Goal: Task Accomplishment & Management: Manage account settings

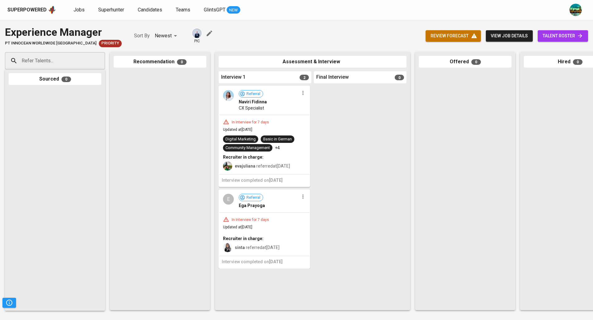
click at [75, 10] on span "Jobs" at bounding box center [78, 10] width 11 height 6
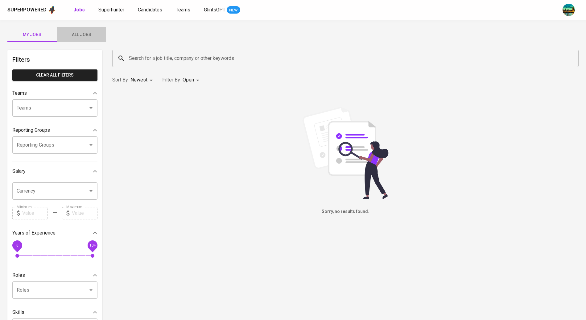
click at [74, 34] on span "All Jobs" at bounding box center [81, 35] width 42 height 8
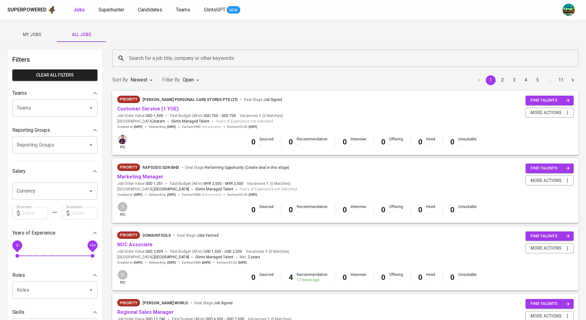
click at [144, 58] on input "Search for a job title, company or other keywords" at bounding box center [347, 58] width 440 height 12
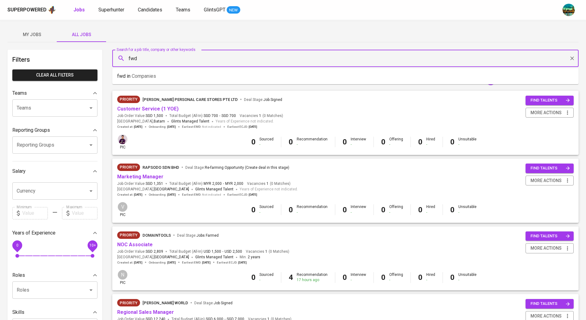
type input "fwd"
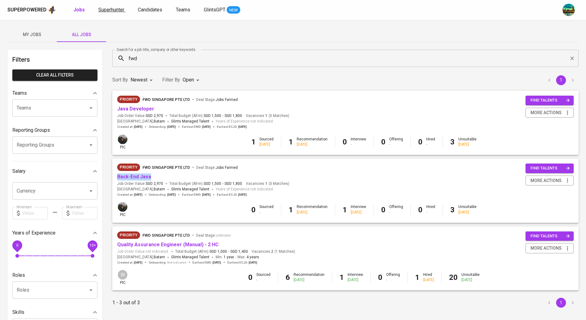
click at [116, 10] on span "Superhunter" at bounding box center [111, 10] width 26 height 6
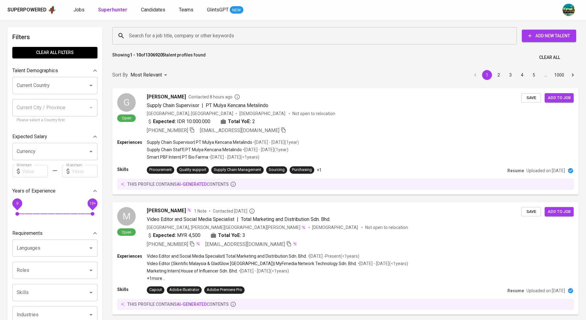
click at [255, 32] on input "Search for a job title, company or other keywords" at bounding box center [316, 36] width 378 height 12
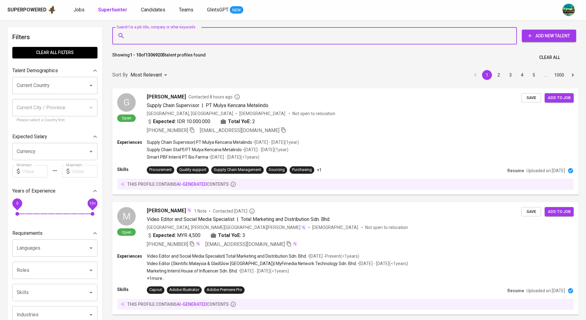
paste input "[EMAIL_ADDRESS][DOMAIN_NAME]"
type input "[EMAIL_ADDRESS][DOMAIN_NAME]"
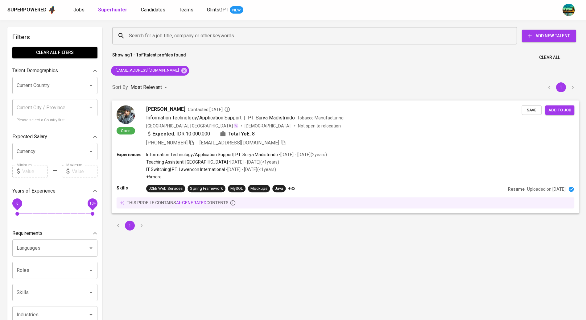
click at [255, 108] on div "Ilyan Ditama Contacted 24 days ago" at bounding box center [334, 108] width 376 height 7
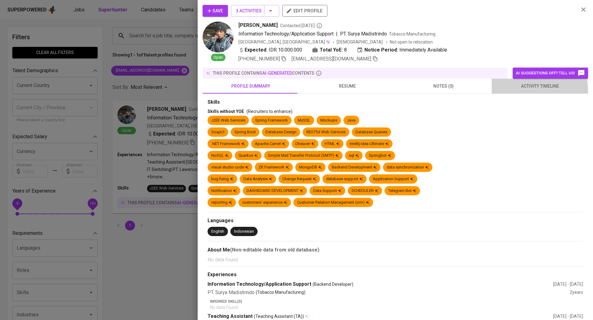
click at [525, 90] on span "activity timeline" at bounding box center [539, 86] width 89 height 8
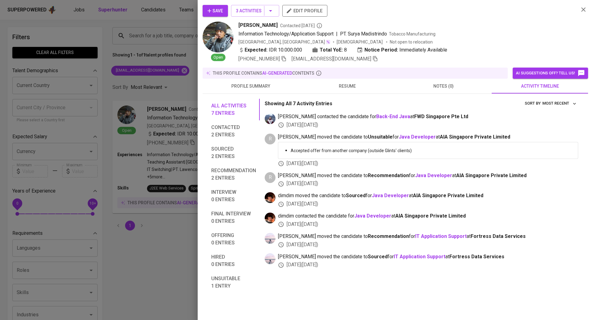
click at [434, 87] on span "notes (0)" at bounding box center [443, 86] width 89 height 8
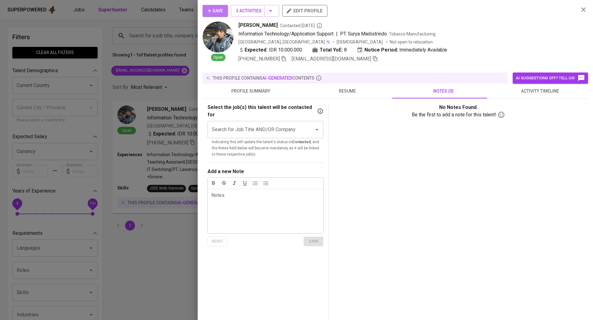
click at [217, 10] on span "Save" at bounding box center [214, 11] width 15 height 8
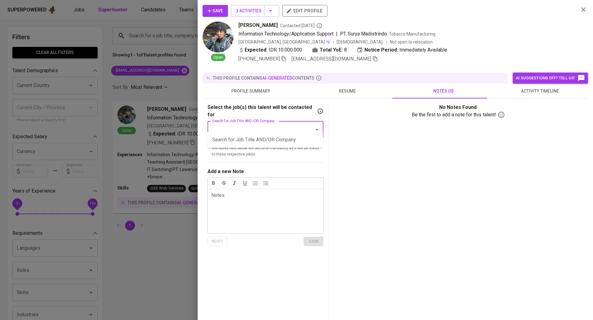
click at [274, 125] on input "Search for Job Title AND/OR Company" at bounding box center [256, 130] width 93 height 12
type input "f"
type input "java"
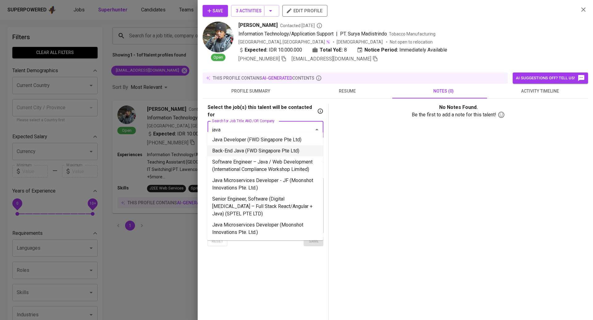
click at [240, 153] on li "Back-End Java (FWD Singapore Pte Ltd)" at bounding box center [265, 150] width 116 height 11
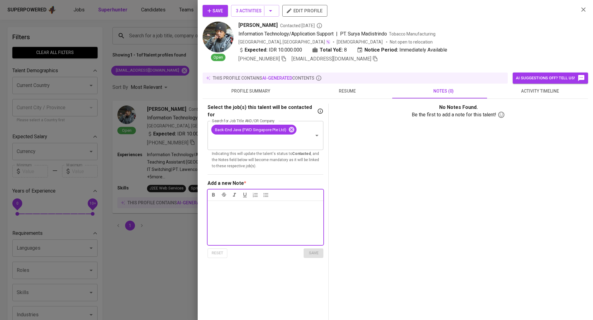
click at [243, 203] on div "Notes * ﻿" at bounding box center [265, 223] width 116 height 44
click at [318, 250] on span "save" at bounding box center [313, 253] width 14 height 7
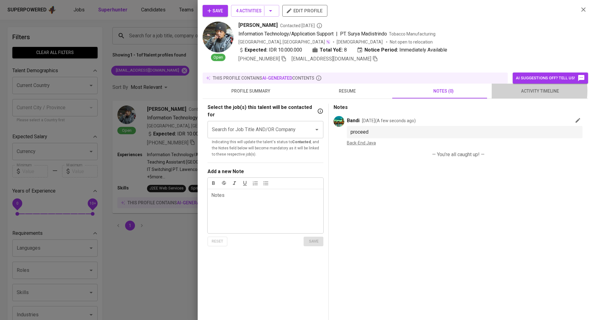
click at [519, 91] on span "activity timeline" at bounding box center [539, 91] width 89 height 8
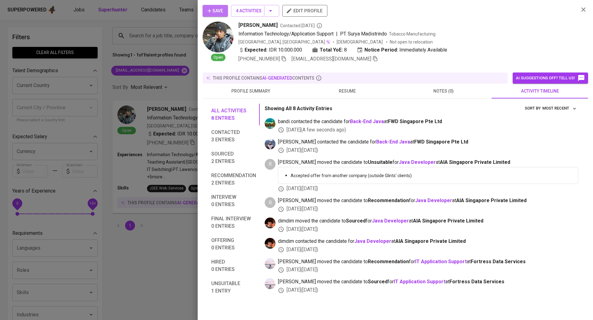
click at [220, 10] on span "Save" at bounding box center [214, 11] width 15 height 8
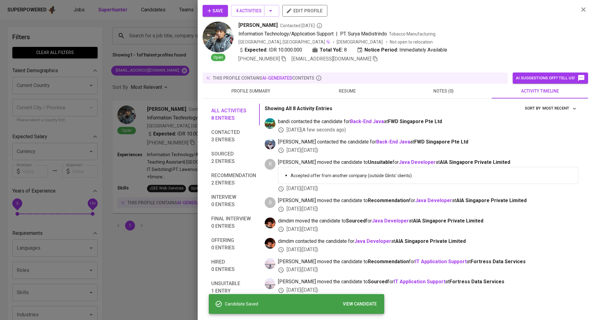
click at [352, 87] on span "resume" at bounding box center [346, 91] width 89 height 8
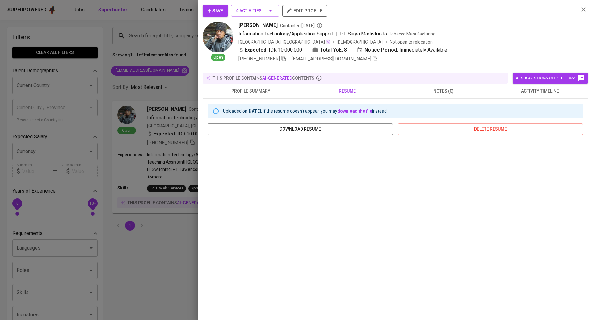
click at [257, 87] on span "profile summary" at bounding box center [250, 91] width 89 height 8
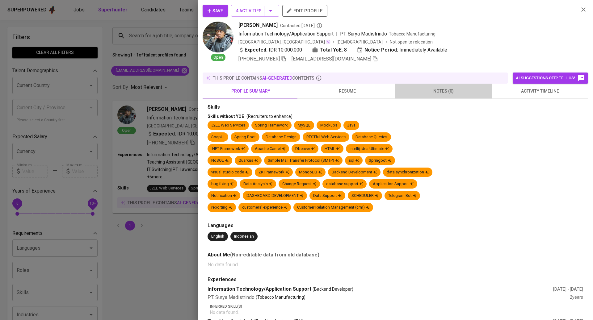
click at [448, 87] on span "notes (0)" at bounding box center [443, 91] width 89 height 8
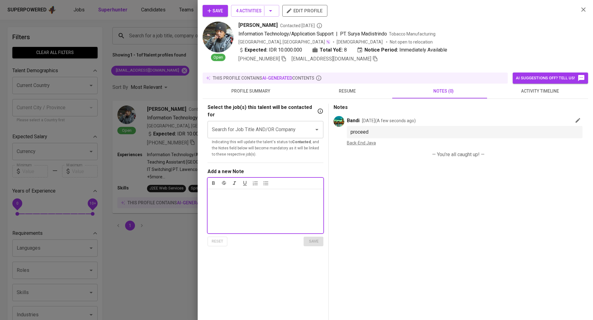
click at [137, 99] on div at bounding box center [296, 160] width 593 height 320
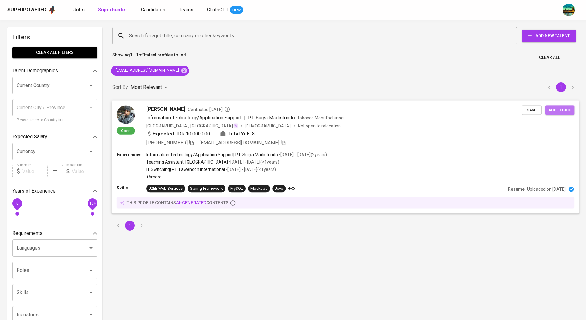
click at [555, 111] on span "Add to job" at bounding box center [560, 109] width 23 height 7
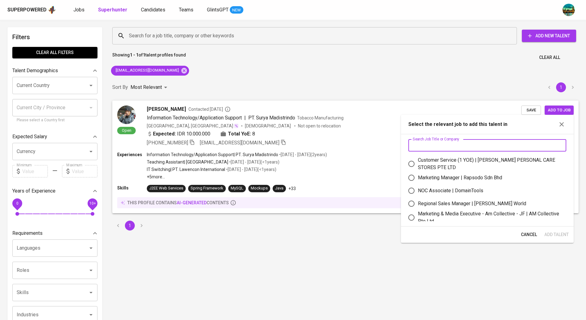
click at [515, 145] on input "text" at bounding box center [488, 145] width 158 height 12
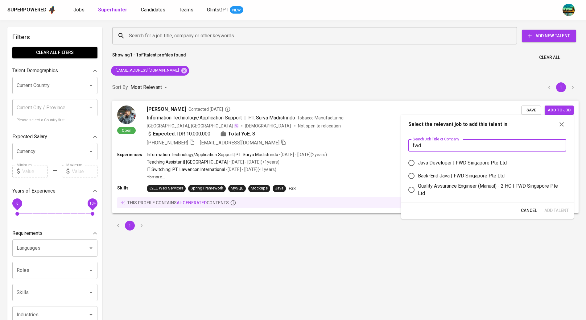
type input "fwd"
click at [483, 175] on div "Back-End Java | FWD Singapore Pte Ltd" at bounding box center [461, 175] width 87 height 7
click at [418, 175] on input "Back-End Java | FWD Singapore Pte Ltd" at bounding box center [411, 175] width 13 height 13
radio input "true"
click at [561, 209] on span "Add Talent" at bounding box center [557, 211] width 24 height 8
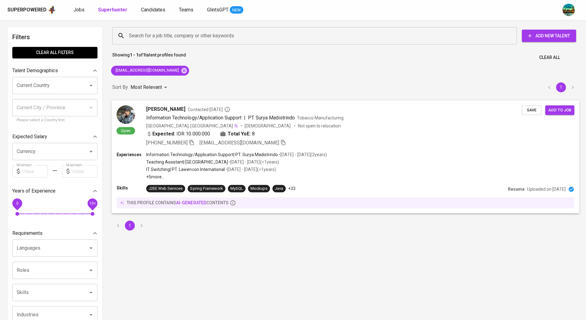
click at [556, 112] on span "Add to job" at bounding box center [560, 109] width 23 height 7
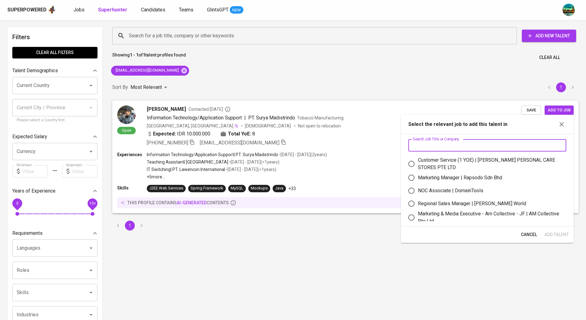
click at [448, 145] on input "text" at bounding box center [488, 145] width 158 height 12
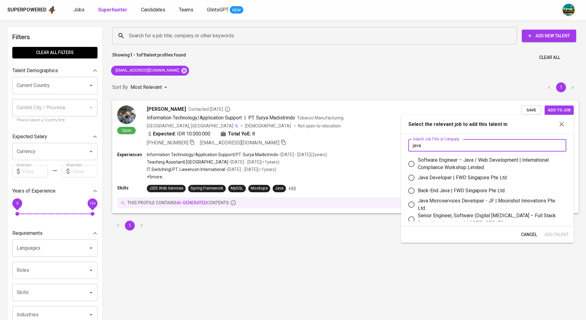
type input "java"
click at [467, 179] on div "Java Developer | FWD Singapore Pte Ltd" at bounding box center [462, 177] width 89 height 7
click at [418, 179] on input "Java Developer | FWD Singapore Pte Ltd" at bounding box center [411, 177] width 13 height 13
radio input "true"
click at [460, 103] on div "Open Ilyan Ditama Contacted 24 days ago Information Technology/Application Supp…" at bounding box center [346, 125] width 468 height 51
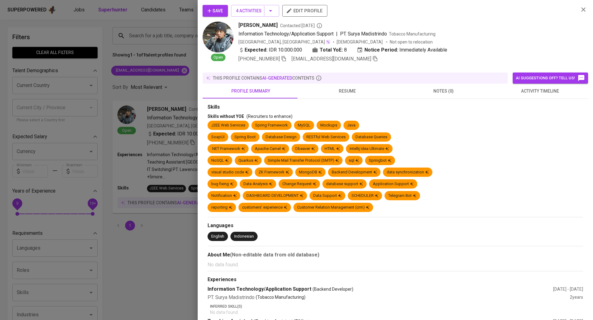
click at [78, 109] on div at bounding box center [296, 160] width 593 height 320
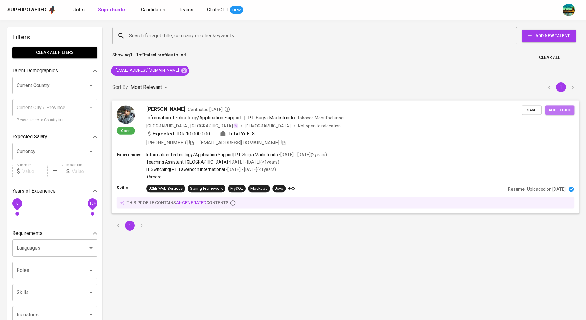
click at [559, 112] on span "Add to job" at bounding box center [560, 109] width 23 height 7
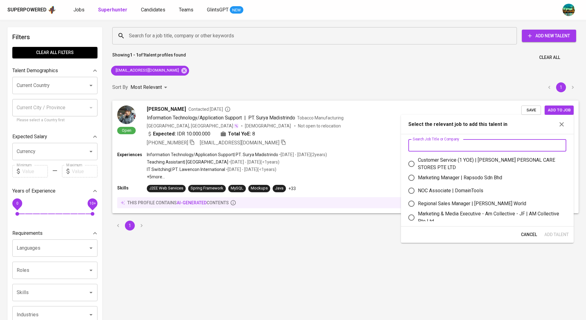
click at [486, 150] on input "text" at bounding box center [488, 145] width 158 height 12
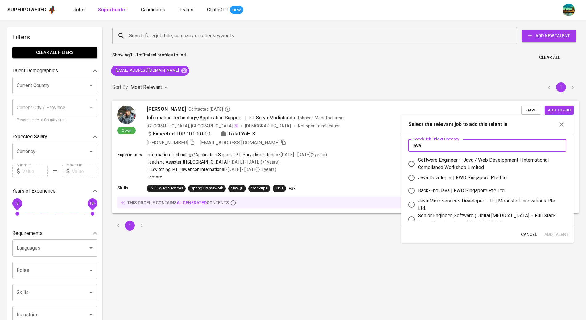
type input "java"
click at [480, 180] on div "Java Developer | FWD Singapore Pte Ltd" at bounding box center [462, 177] width 89 height 7
click at [418, 180] on input "Java Developer | FWD Singapore Pte Ltd" at bounding box center [411, 177] width 13 height 13
radio input "true"
click at [554, 236] on span "Add Talent" at bounding box center [557, 235] width 24 height 8
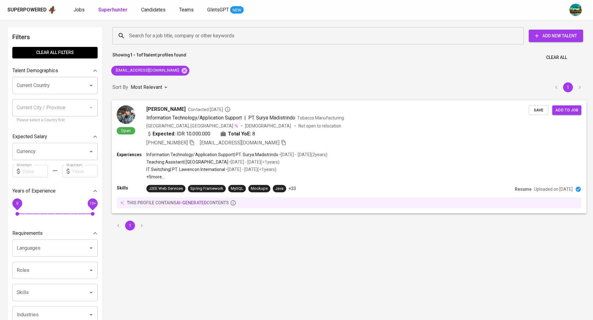
click at [231, 162] on p "• Aug 2016 - May 2017 ( <1 years )" at bounding box center [253, 162] width 51 height 6
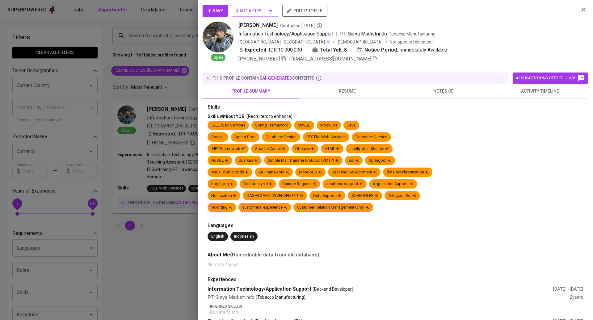
click at [436, 87] on span "notes (0)" at bounding box center [443, 91] width 89 height 8
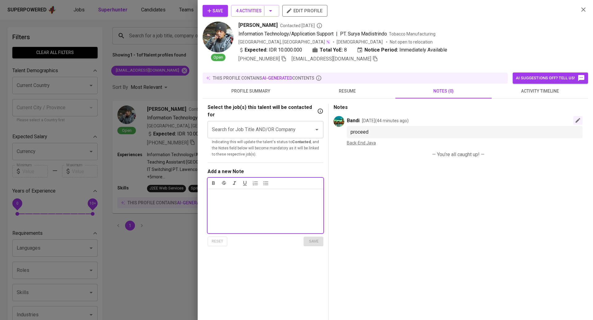
click at [577, 119] on icon "button" at bounding box center [577, 120] width 5 height 5
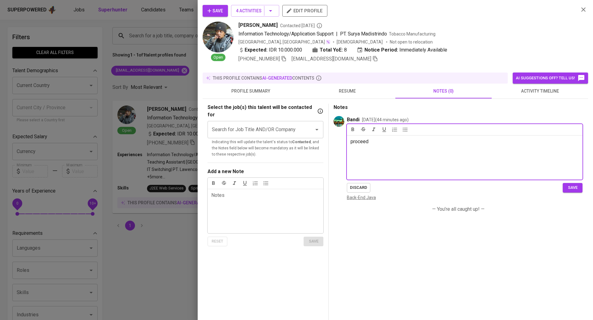
click at [363, 197] on link "Back-End Java" at bounding box center [361, 197] width 29 height 5
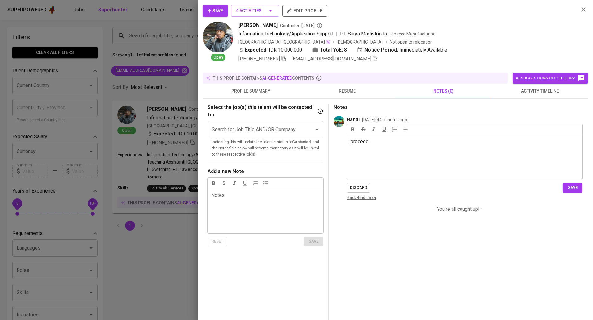
click at [513, 93] on span "activity timeline" at bounding box center [539, 91] width 89 height 8
click at [523, 93] on span "activity timeline" at bounding box center [539, 91] width 89 height 8
click at [358, 193] on span "discard" at bounding box center [358, 193] width 17 height 7
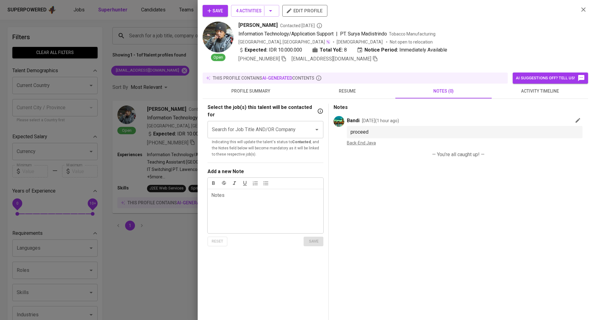
click at [527, 90] on span "activity timeline" at bounding box center [539, 91] width 89 height 8
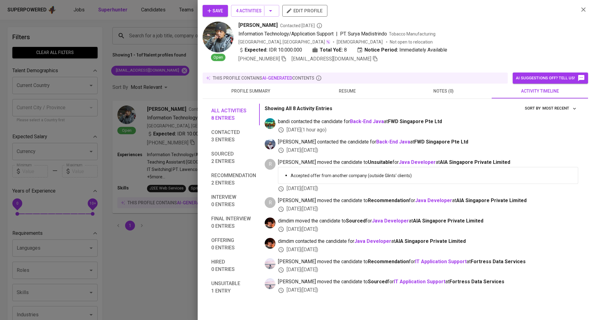
click at [187, 132] on div at bounding box center [296, 160] width 593 height 320
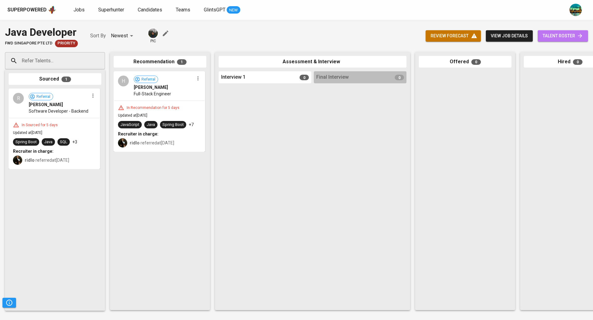
click at [544, 35] on span "talent roster" at bounding box center [562, 36] width 40 height 8
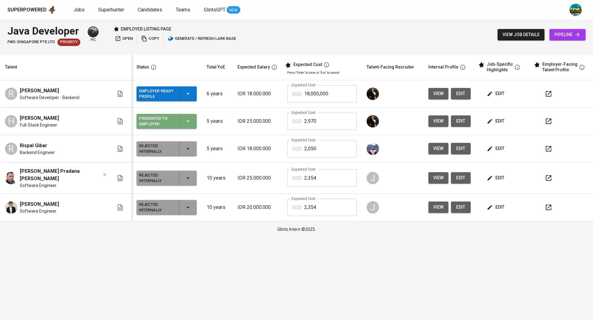
click at [184, 119] on icon "button" at bounding box center [187, 121] width 7 height 7
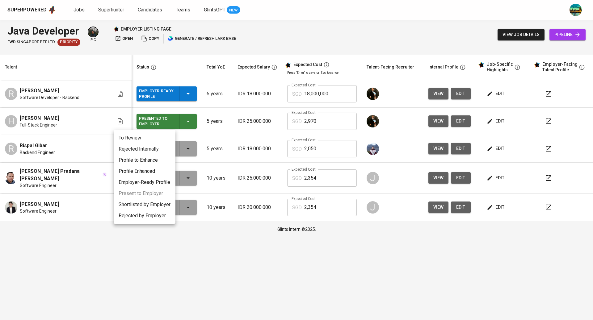
click at [160, 109] on div at bounding box center [296, 160] width 593 height 320
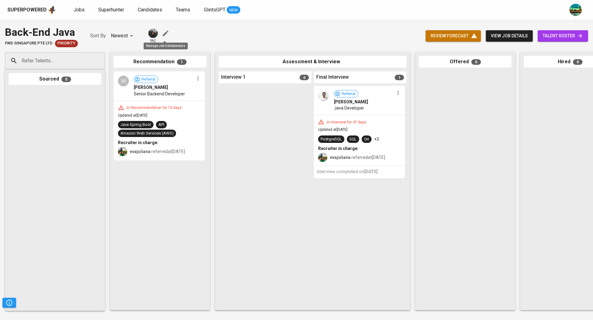
click at [165, 34] on icon "button" at bounding box center [165, 33] width 7 height 7
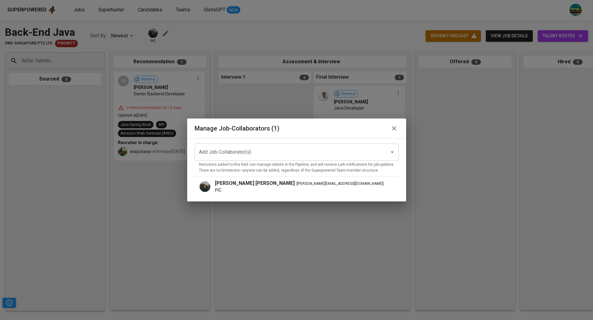
click at [296, 185] on span "( glenn@glints.com )" at bounding box center [340, 184] width 88 height 6
click at [281, 161] on div "Add Job-Collaborator(s) Add Job-Collaborator(s) Recruiters added to this field …" at bounding box center [296, 159] width 204 height 31
click at [281, 153] on input "Add Job-Collaborator(s)" at bounding box center [287, 152] width 181 height 12
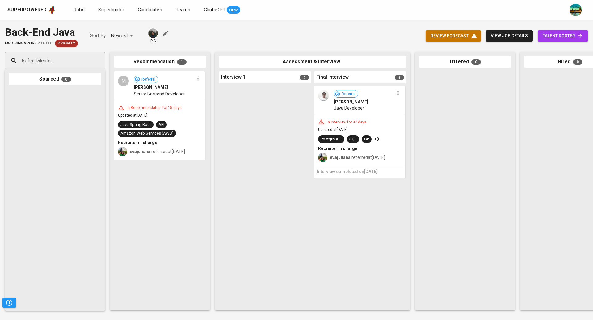
click at [560, 36] on span "talent roster" at bounding box center [562, 36] width 40 height 8
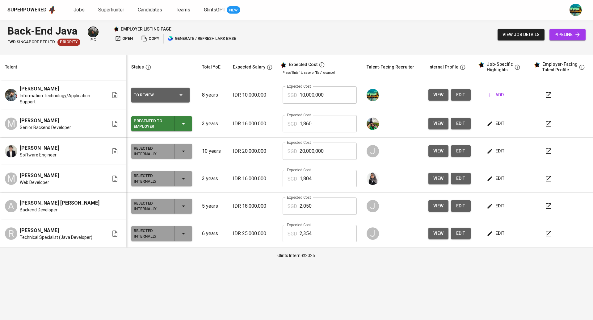
click at [233, 95] on td "IDR 10.000.000" at bounding box center [253, 95] width 50 height 30
click at [548, 95] on icon "button" at bounding box center [548, 95] width 6 height 6
click at [444, 94] on button "view" at bounding box center [438, 94] width 20 height 11
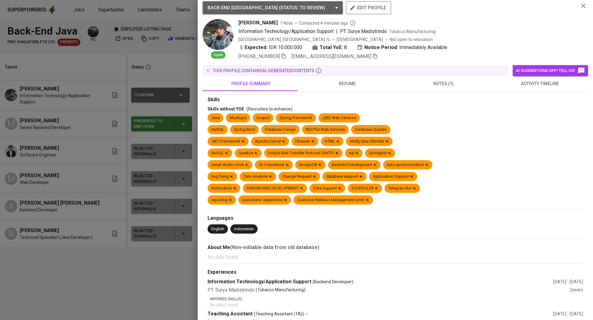
scroll to position [2, 0]
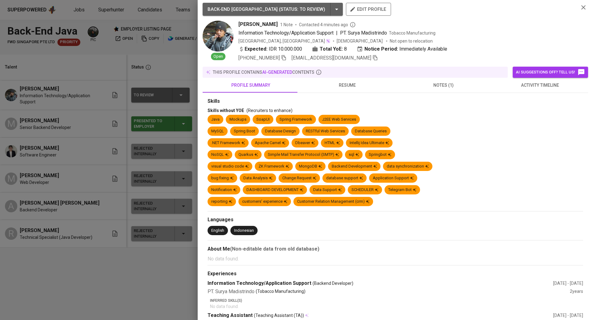
click at [165, 116] on div at bounding box center [296, 160] width 593 height 320
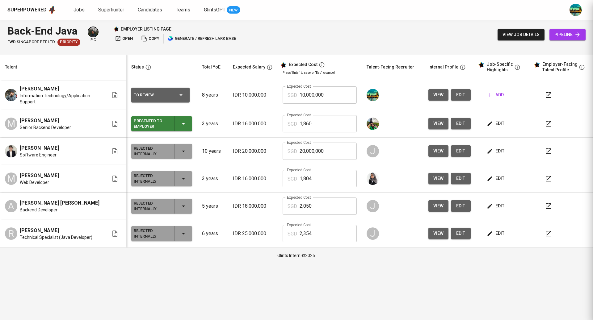
scroll to position [0, 0]
click at [467, 95] on button "edit" at bounding box center [461, 94] width 20 height 11
click at [216, 98] on p "8 years" at bounding box center [212, 94] width 21 height 7
click at [435, 97] on span "view" at bounding box center [438, 95] width 10 height 8
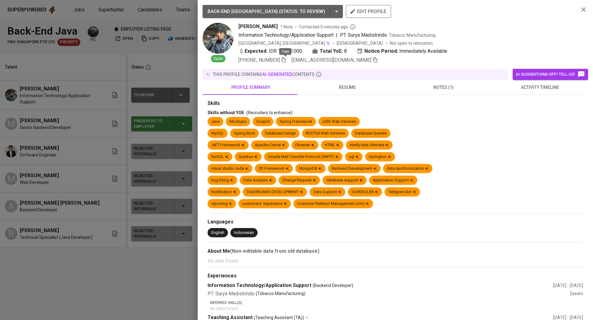
click at [284, 60] on icon "button" at bounding box center [283, 59] width 4 height 5
click at [160, 148] on div at bounding box center [296, 160] width 593 height 320
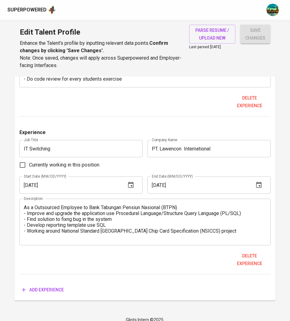
scroll to position [877, 0]
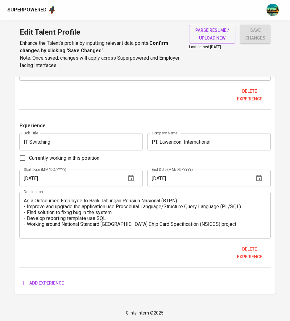
click at [49, 283] on span "Add experience" at bounding box center [43, 283] width 42 height 8
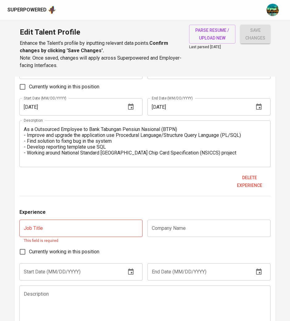
scroll to position [1009, 0]
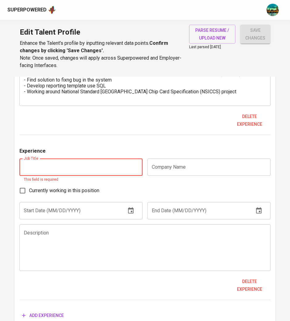
paste input "Technical Consultant"
type input "Technical Consultant"
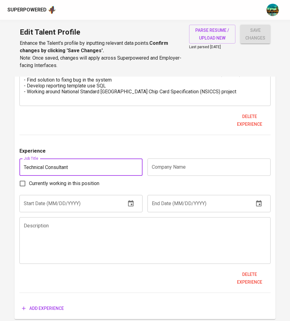
click at [212, 170] on input "text" at bounding box center [209, 166] width 123 height 17
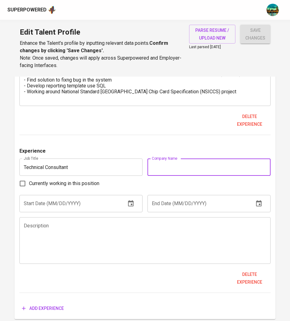
paste input "PT Ciboodle [GEOGRAPHIC_DATA]"
type input "PT Ciboodle [GEOGRAPHIC_DATA]"
click at [89, 206] on input "text" at bounding box center [70, 203] width 102 height 17
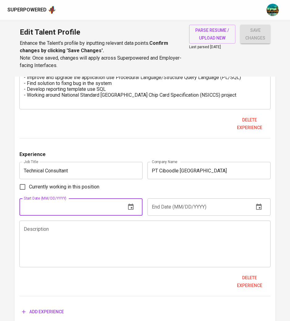
scroll to position [999, 0]
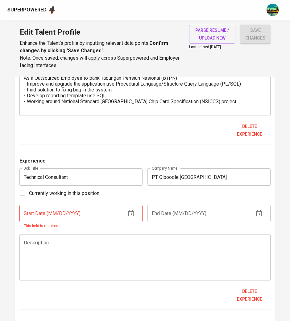
click at [134, 210] on icon "button" at bounding box center [130, 213] width 7 height 7
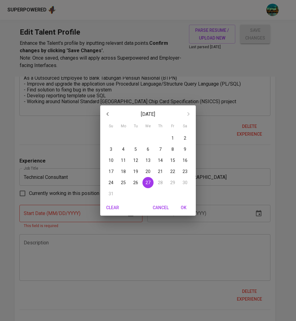
click at [145, 112] on p "[DATE]" at bounding box center [148, 113] width 66 height 7
click at [157, 118] on div "[DATE]" at bounding box center [148, 113] width 96 height 15
click at [165, 115] on p "[DATE]" at bounding box center [148, 113] width 66 height 7
click at [148, 116] on p "[DATE]" at bounding box center [148, 113] width 66 height 7
click at [146, 115] on p "[DATE]" at bounding box center [148, 113] width 66 height 7
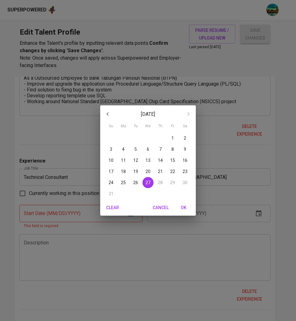
click at [134, 113] on p "[DATE]" at bounding box center [148, 113] width 66 height 7
click at [108, 114] on icon "button" at bounding box center [107, 113] width 7 height 7
click at [142, 115] on p "May 2025" at bounding box center [148, 113] width 66 height 7
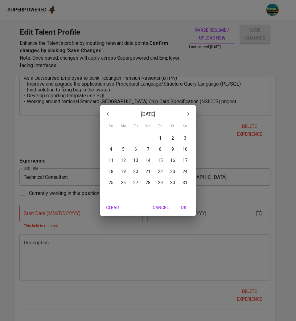
drag, startPoint x: 143, startPoint y: 115, endPoint x: 148, endPoint y: 134, distance: 20.1
click at [147, 124] on div "May 2025 Su Mo Tu We Th Fr Sa" at bounding box center [148, 116] width 96 height 23
click at [114, 204] on span "Clear" at bounding box center [112, 208] width 15 height 8
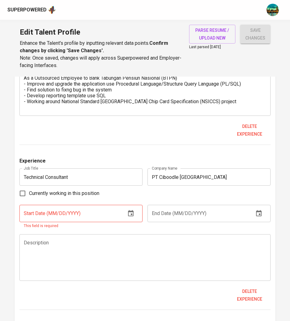
click at [130, 213] on icon "button" at bounding box center [130, 213] width 7 height 7
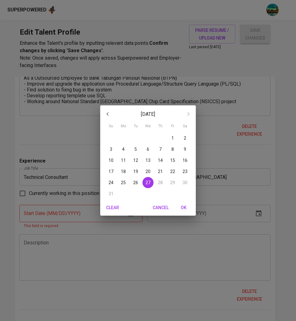
click at [144, 114] on p "August 2025" at bounding box center [148, 113] width 66 height 7
drag, startPoint x: 144, startPoint y: 114, endPoint x: 165, endPoint y: 114, distance: 20.7
click at [147, 114] on p "August 2025" at bounding box center [148, 113] width 66 height 7
drag, startPoint x: 150, startPoint y: 114, endPoint x: 155, endPoint y: 113, distance: 4.3
click at [151, 114] on p "August 2025" at bounding box center [148, 113] width 66 height 7
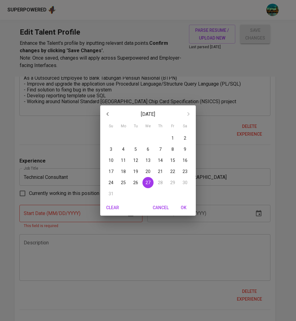
click at [155, 113] on p "August 2025" at bounding box center [148, 113] width 66 height 7
click at [110, 116] on icon "button" at bounding box center [107, 113] width 7 height 7
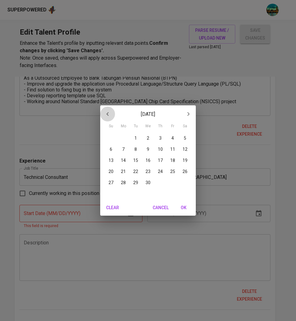
click at [110, 116] on icon "button" at bounding box center [107, 113] width 7 height 7
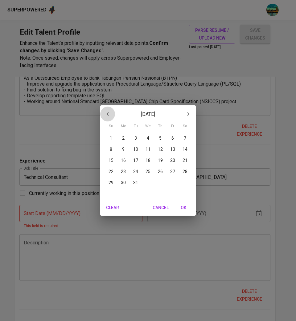
click at [110, 116] on icon "button" at bounding box center [107, 113] width 7 height 7
click at [141, 163] on span "17" at bounding box center [135, 160] width 11 height 6
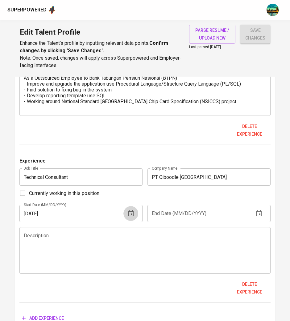
click at [130, 212] on icon "button" at bounding box center [130, 213] width 7 height 7
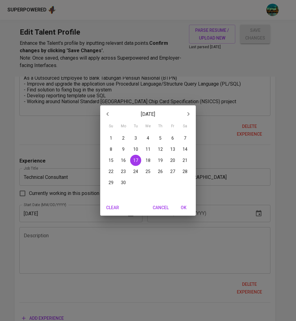
click at [190, 114] on icon "button" at bounding box center [188, 113] width 7 height 7
click at [189, 114] on icon "button" at bounding box center [188, 113] width 7 height 7
click at [109, 112] on icon "button" at bounding box center [107, 113] width 7 height 7
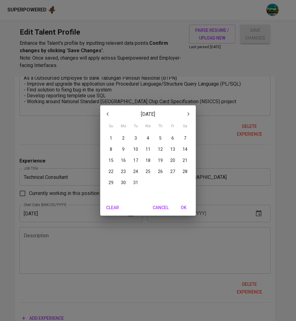
click at [112, 138] on span "1" at bounding box center [111, 138] width 11 height 6
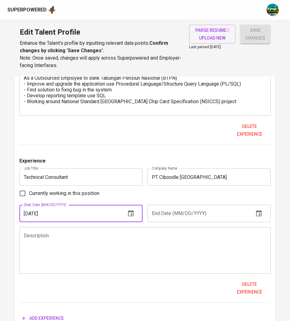
click at [69, 210] on input "12/01/2024" at bounding box center [70, 213] width 102 height 17
type input "[DATE]"
click at [170, 215] on input "text" at bounding box center [199, 213] width 102 height 17
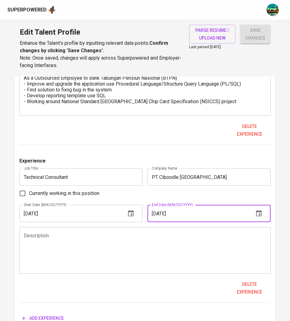
type input "[DATE]"
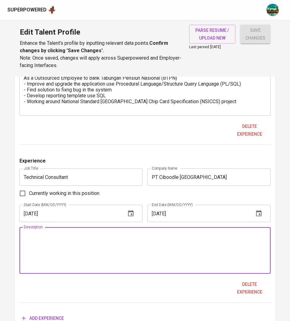
click at [126, 238] on textarea at bounding box center [145, 250] width 243 height 35
paste textarea "− Join multinational project to develop application for handle customers issue …"
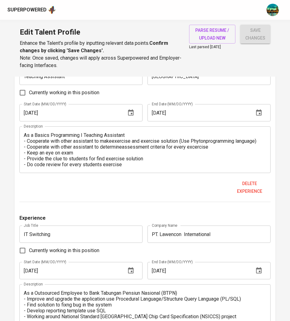
scroll to position [737, 0]
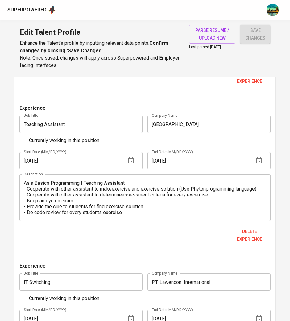
type textarea "− Join multinational project to develop application for handle customers issue …"
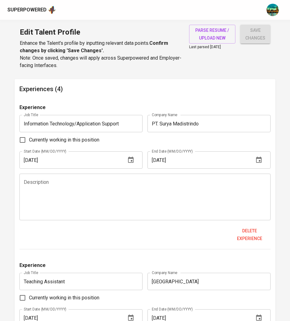
scroll to position [578, 0]
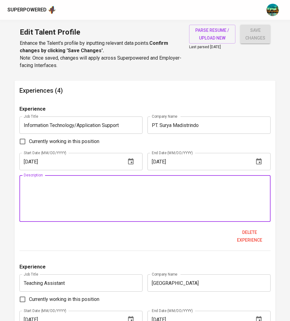
click at [148, 192] on textarea at bounding box center [145, 198] width 243 height 35
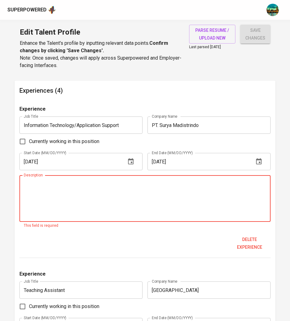
paste textarea "− Handle user issue and find the solution. − Do bug fixing in distribution appl…"
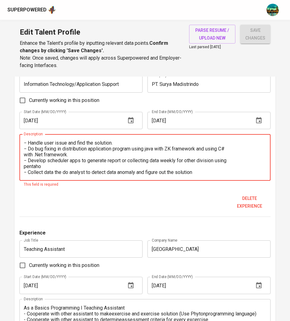
scroll to position [605, 0]
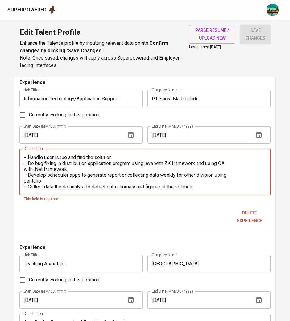
type textarea "− Handle user issue and find the solution. − Do bug fixing in distribution appl…"
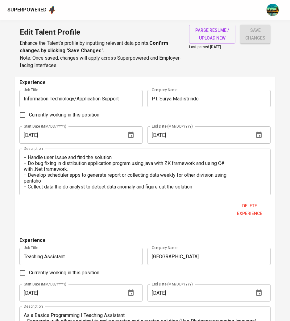
click at [167, 210] on div "Delete experience" at bounding box center [144, 209] width 251 height 19
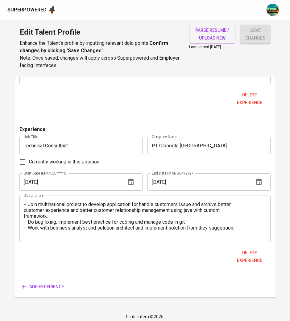
scroll to position [1035, 0]
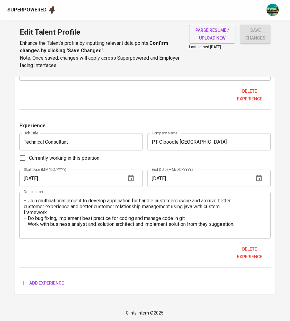
click at [49, 282] on span "Add experience" at bounding box center [43, 283] width 42 height 8
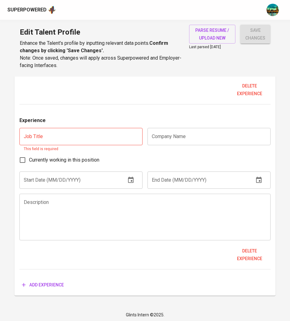
scroll to position [1199, 0]
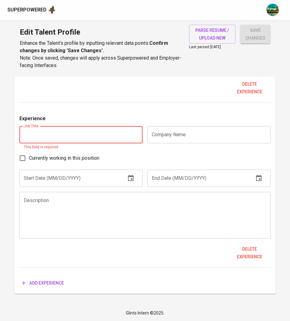
paste input "Senior Programmer"
type input "Senior Programmer"
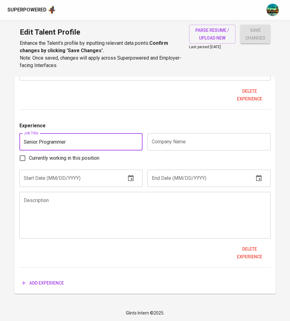
click at [213, 141] on input "text" at bounding box center [209, 141] width 123 height 17
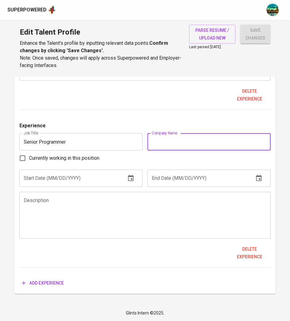
paste input "PT ASLI RI"
type input "PT ASLI RI"
click at [85, 179] on input "text" at bounding box center [70, 177] width 102 height 17
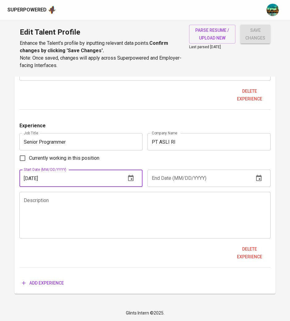
type input "[DATE]"
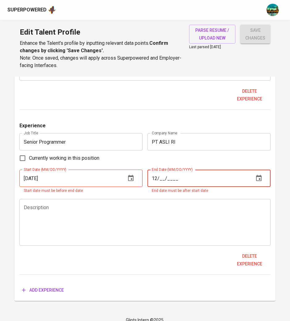
type input "1_/__/____"
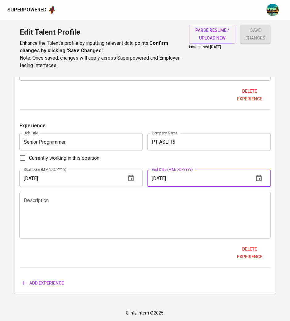
type input "[DATE]"
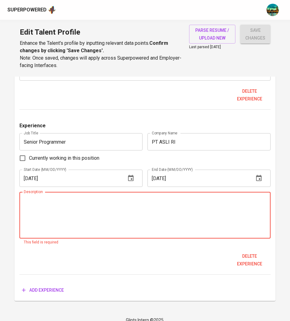
paste textarea "− Developing a program using Java Spring Boot technology with Postgres, Oracle,…"
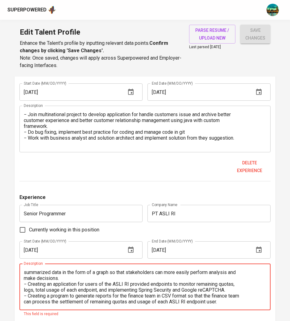
scroll to position [1169, 0]
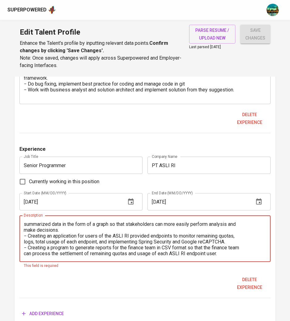
click at [80, 237] on textarea "− Developing a program using Java Spring Boot technology with Postgres, Oracle,…" at bounding box center [145, 238] width 243 height 35
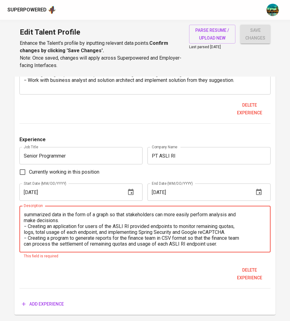
scroll to position [1181, 0]
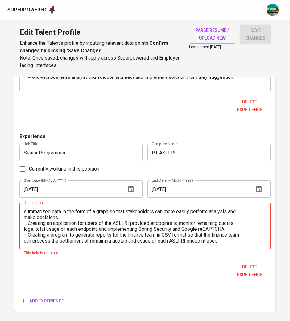
type textarea "− Developing a program using Java Spring Boot technology with Postgres, Oracle,…"
click at [58, 299] on button "Add experience" at bounding box center [42, 300] width 47 height 11
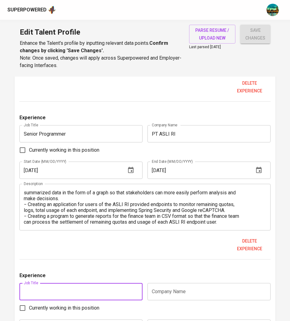
scroll to position [1201, 0]
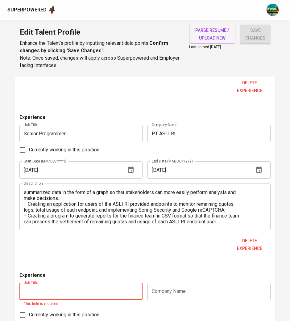
paste input "Back-end Developer"
type input "Back-end Developer"
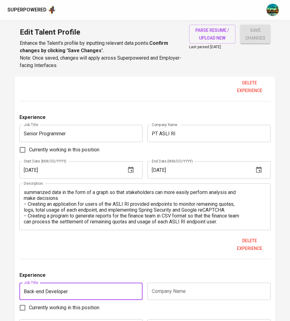
click at [167, 293] on input "text" at bounding box center [209, 290] width 123 height 17
click at [167, 292] on input "text" at bounding box center [209, 290] width 123 height 17
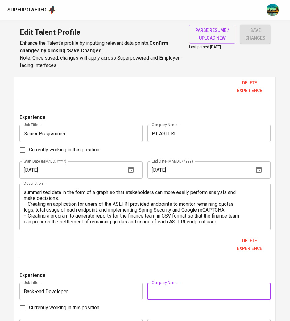
paste input "PT Mandala Finance (outsource under PT [PERSON_NAME] Global Mandiri)"
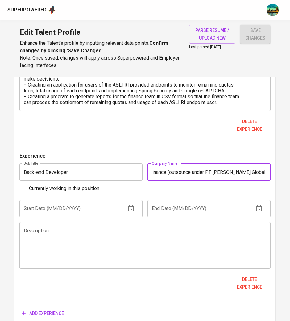
scroll to position [1350, 0]
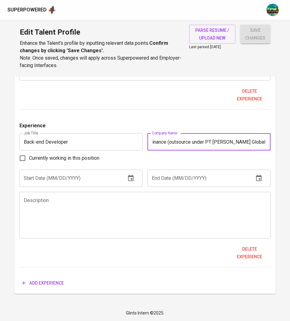
type input "PT Mandala Finance (outsource under PT [PERSON_NAME] Global Mandiri)"
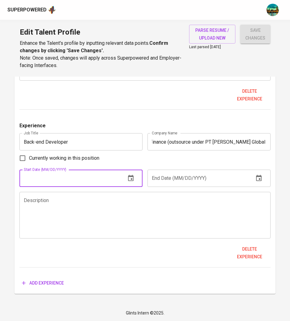
scroll to position [0, 0]
click at [54, 181] on input "text" at bounding box center [70, 177] width 102 height 17
type input "07/10/2023"
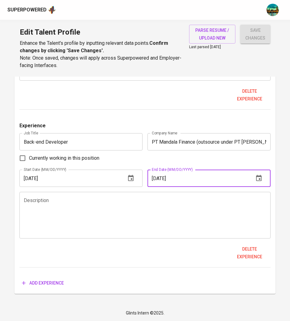
type input "07/09/2024"
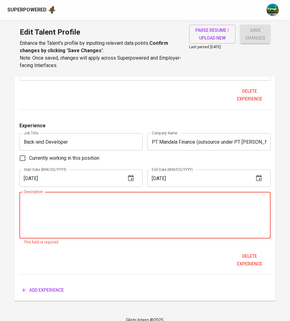
click at [69, 212] on textarea at bounding box center [145, 215] width 243 height 35
paste textarea "− Developing an application to support sales division performance using Java Qu…"
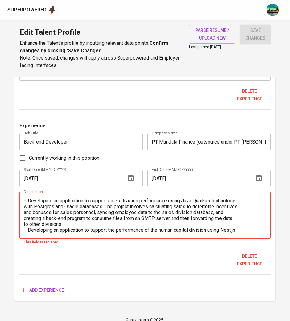
scroll to position [12, 0]
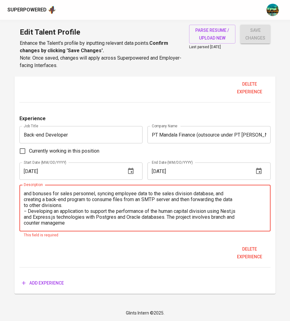
type textarea "− Developing an application to support sales division performance using Java Qu…"
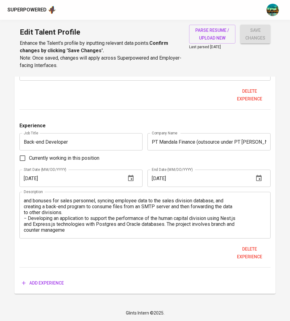
click at [55, 284] on span "Add experience" at bounding box center [43, 283] width 42 height 8
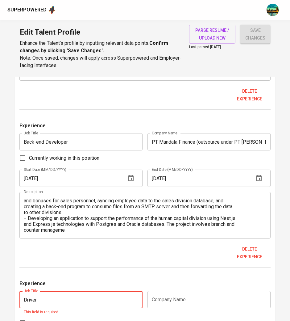
type input "Driver"
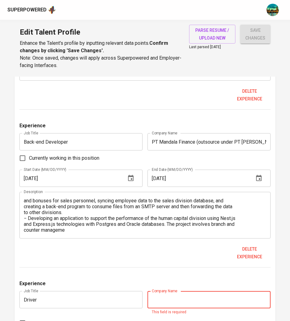
paste input "Bluebird Group"
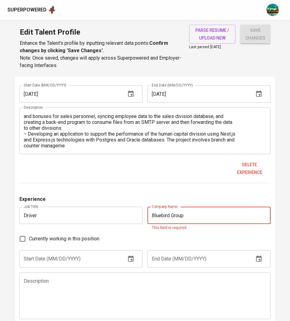
scroll to position [1477, 0]
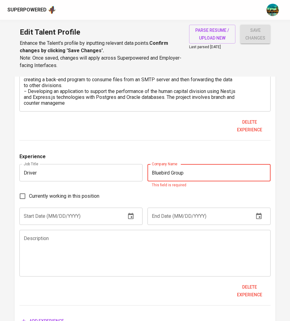
type input "Bluebird Group"
click at [95, 217] on input "text" at bounding box center [70, 215] width 102 height 17
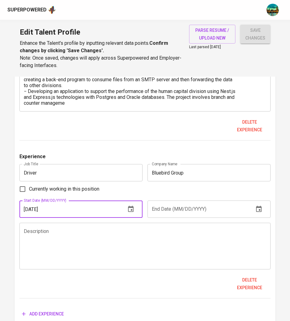
type input "07/10/2024"
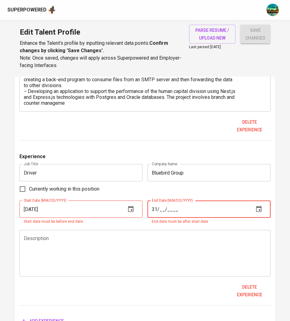
type input "3_/__/____"
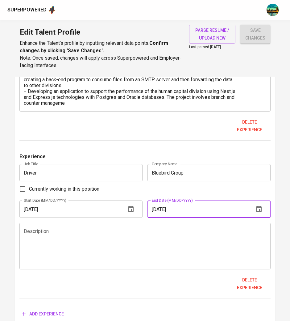
type input "10/01/2024"
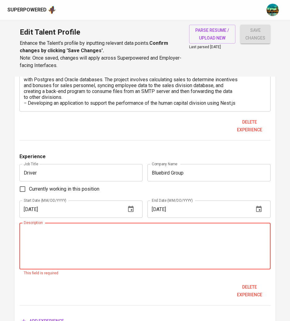
scroll to position [12, 0]
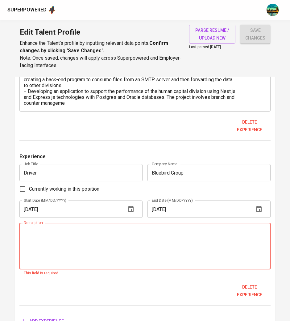
paste textarea "In the meantime, while applying for other related opportunities, he is working …"
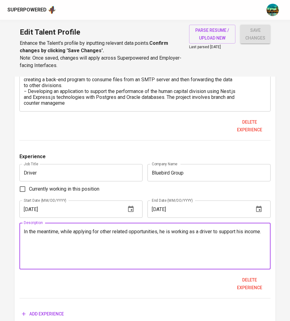
click at [110, 250] on textarea "In the meantime, while applying for other related opportunities, he is working …" at bounding box center [145, 245] width 243 height 35
click at [267, 231] on div "In the meantime, while applying for other related opportunities, he is working …" at bounding box center [144, 246] width 251 height 47
paste textarea "− Drivers use the Bluebird app to accept ride requests from passengers in their…"
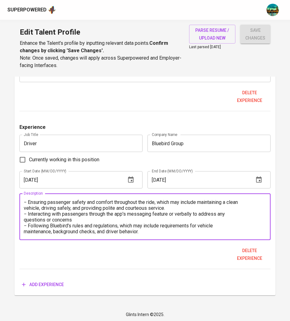
scroll to position [29, 0]
type textarea "In the meantime, while applying for other related opportunities, he is working …"
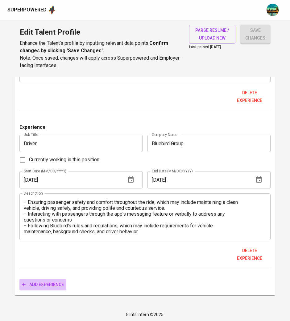
click at [53, 284] on span "Add experience" at bounding box center [43, 285] width 42 height 8
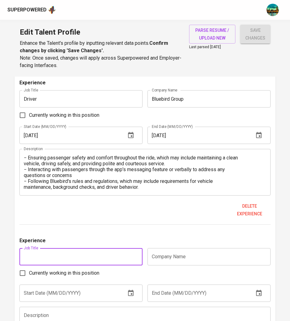
scroll to position [1570, 0]
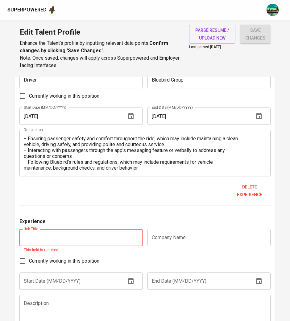
paste input "Backend Developer"
type input "Backend Developer"
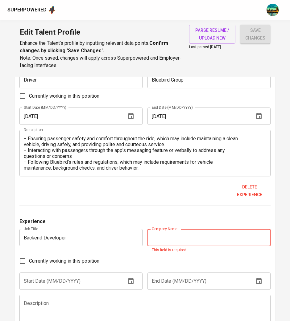
paste input "Arya Noble (outsource under PT ADI Consulting)"
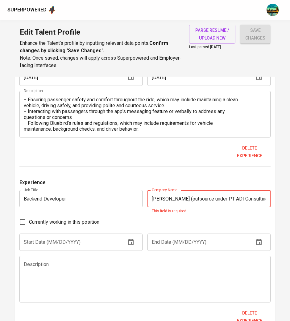
scroll to position [1673, 0]
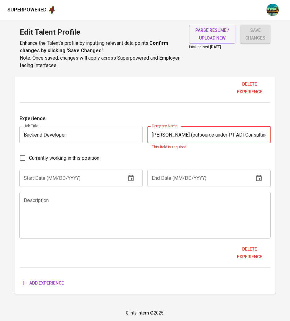
type input "Arya Noble (outsource under PT ADI Consulting)"
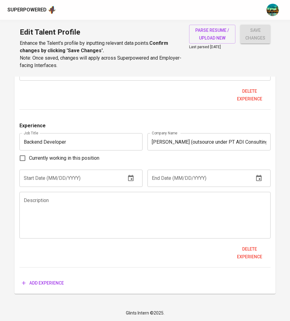
click at [76, 159] on span "Currently working in this position" at bounding box center [64, 157] width 70 height 7
click at [29, 159] on input "Currently working in this position" at bounding box center [22, 158] width 13 height 13
checkbox input "true"
click at [109, 180] on input "text" at bounding box center [70, 177] width 102 height 17
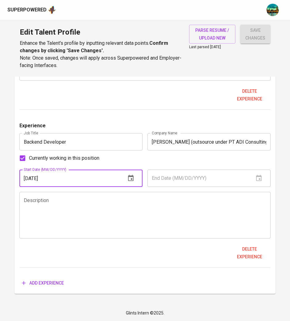
type input "[DATE]"
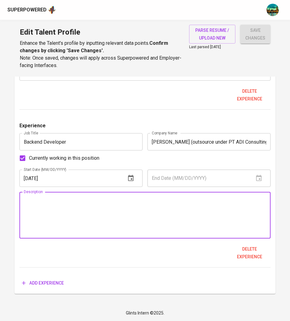
click at [177, 211] on textarea at bounding box center [145, 215] width 243 height 35
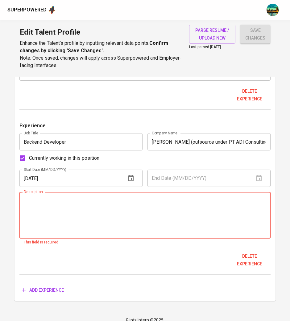
paste textarea "− Designed and developed the backend for a Clinic Information System utilizing …"
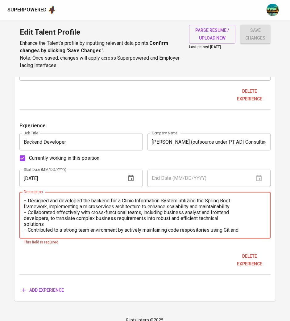
scroll to position [12, 0]
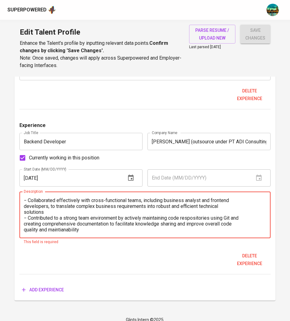
type textarea "− Designed and developed the backend for a Clinic Information System utilizing …"
click at [206, 159] on div "Currently working in this position" at bounding box center [144, 158] width 251 height 13
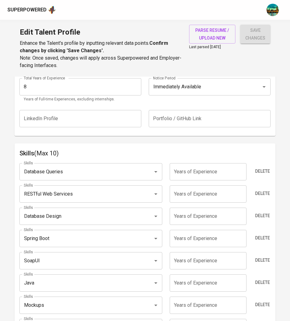
scroll to position [272, 0]
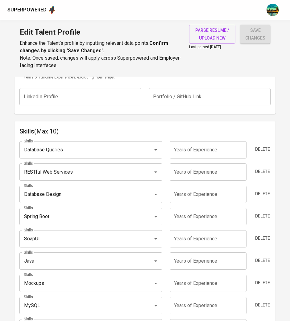
click at [208, 216] on input "number" at bounding box center [208, 216] width 77 height 17
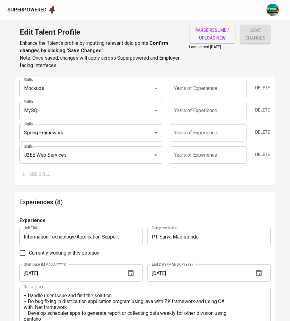
scroll to position [419, 0]
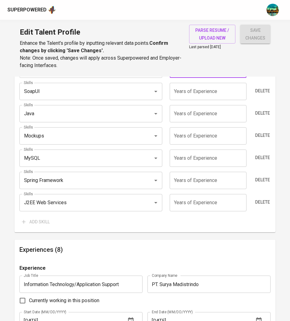
type input "8"
click at [40, 223] on div "Add skill" at bounding box center [40, 221] width 42 height 11
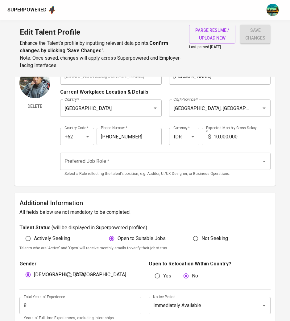
scroll to position [0, 0]
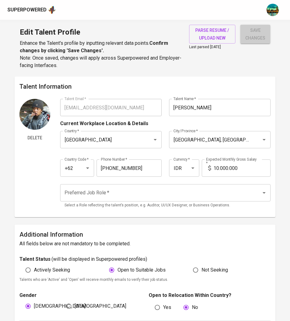
click at [256, 28] on span "save changes" at bounding box center [255, 34] width 20 height 15
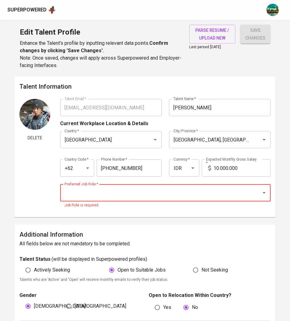
click at [256, 28] on span "save changes" at bounding box center [255, 34] width 20 height 15
click at [22, 185] on div "Delete" at bounding box center [34, 155] width 31 height 113
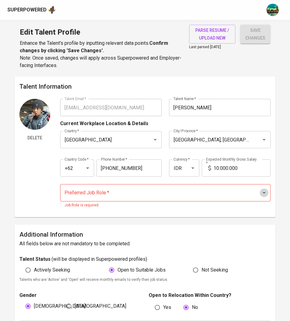
click at [263, 195] on icon "Open" at bounding box center [263, 192] width 7 height 7
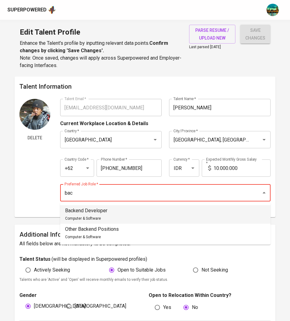
click at [199, 209] on li "Backend Developer Computer & Software" at bounding box center [165, 214] width 210 height 19
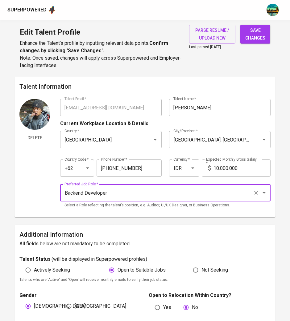
type input "Backend Developer"
click at [252, 35] on span "save changes" at bounding box center [255, 34] width 20 height 15
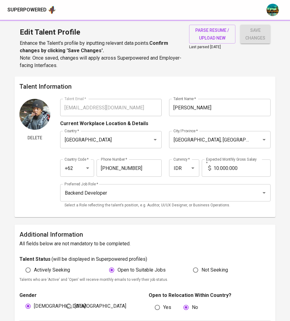
type input "Spring Boot"
type input "8"
type input "Database Queries"
type input "RESTful Web Services"
type input "Database Design"
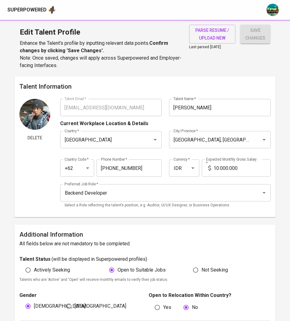
type input "Backend Developer"
type input "[PERSON_NAME] (outsource under PT ADI Consulting)"
checkbox input "true"
type input "[DATE]"
type input "Driver"
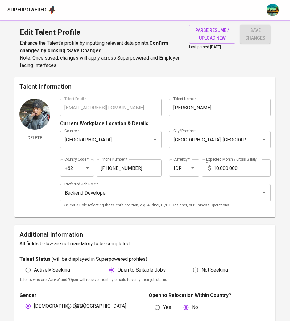
type input "Bluebird Group"
type input "[DATE]"
type input "Back-end Developer"
type input "PT Mandala Finance (outsource under PT [PERSON_NAME] Global Mandiri)"
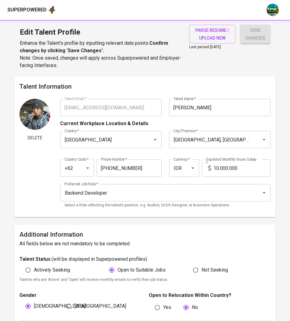
type input "[DATE]"
type input "Senior Programmer"
type input "PT ASLI RI"
type input "[DATE]"
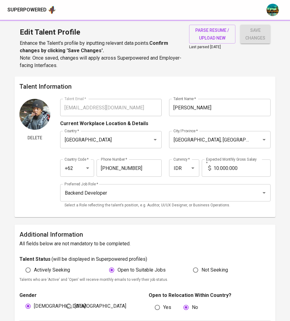
type input "[DATE]"
type input "Information Technology/Application Support"
type input "PT. Surya Madistrindo"
type input "[DATE]"
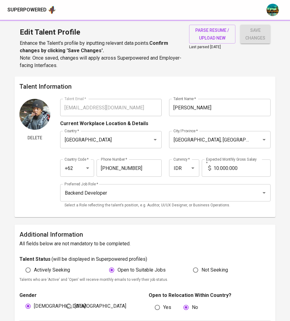
type input "Teaching Assistant"
type input "[GEOGRAPHIC_DATA]"
type input "[DATE]"
type input "IT Switching"
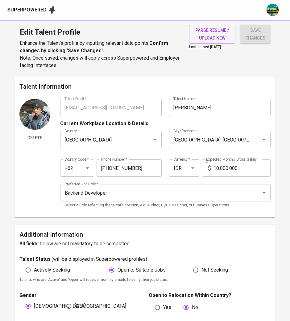
type input "PT. Lawencon International"
type input "[DATE]"
type input "Technical Consultant"
type input "PT Ciboodle [GEOGRAPHIC_DATA]"
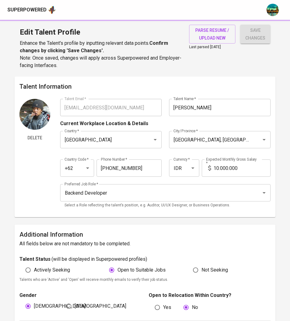
checkbox input "false"
type input "[DATE]"
type textarea "− Join multinational project to develop application for handle customers issue …"
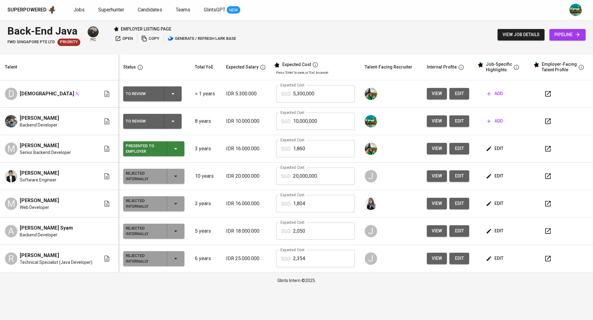
click at [548, 119] on icon "button" at bounding box center [547, 121] width 7 height 7
click at [552, 176] on button "button" at bounding box center [547, 176] width 15 height 15
click at [544, 122] on icon "button" at bounding box center [547, 121] width 7 height 7
click at [461, 119] on span "edit" at bounding box center [459, 121] width 10 height 8
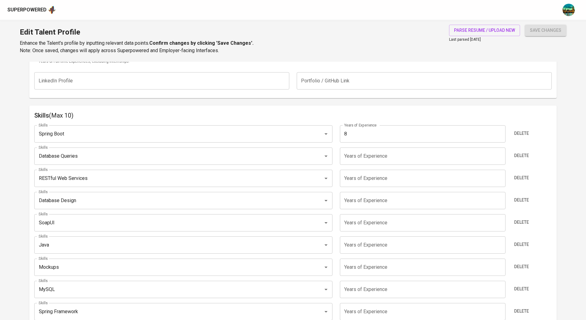
scroll to position [273, 0]
click at [431, 154] on input "number" at bounding box center [423, 156] width 166 height 17
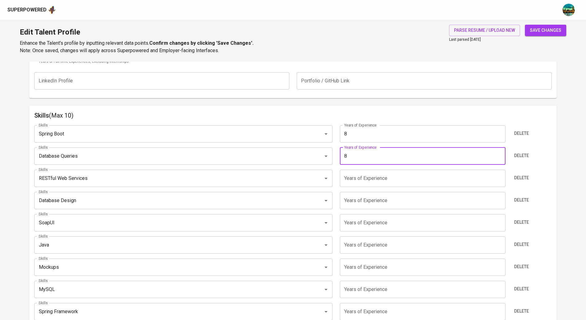
type input "8"
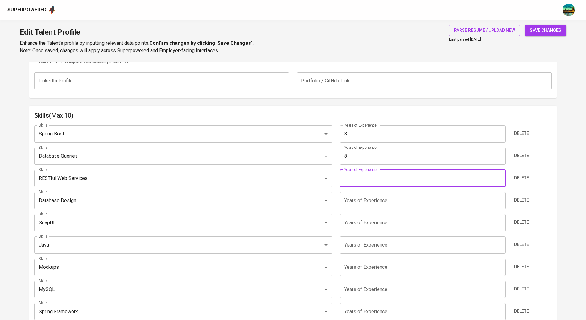
click at [410, 181] on input "number" at bounding box center [423, 178] width 166 height 17
type input "8"
click at [397, 202] on input "number" at bounding box center [423, 200] width 166 height 17
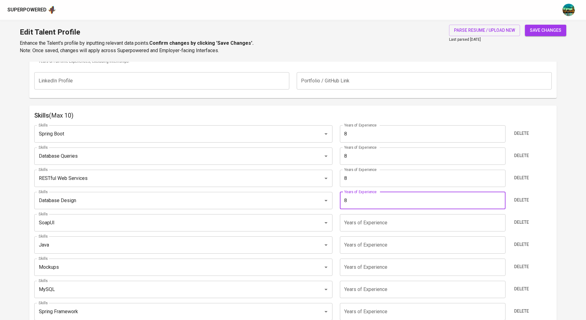
type input "8"
click at [388, 226] on input "number" at bounding box center [423, 222] width 166 height 17
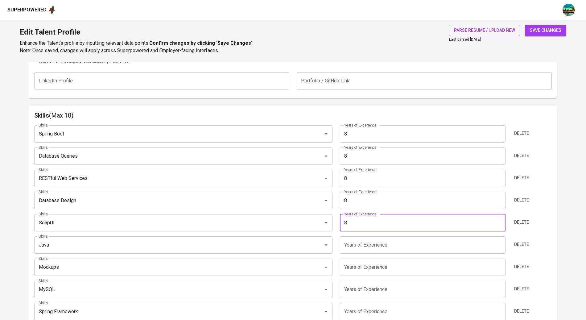
type input "8"
click at [384, 243] on input "number" at bounding box center [423, 244] width 166 height 17
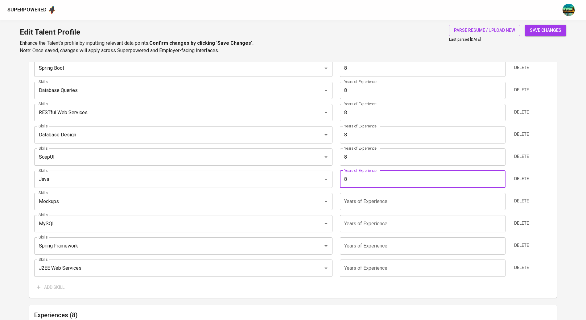
scroll to position [380, 0]
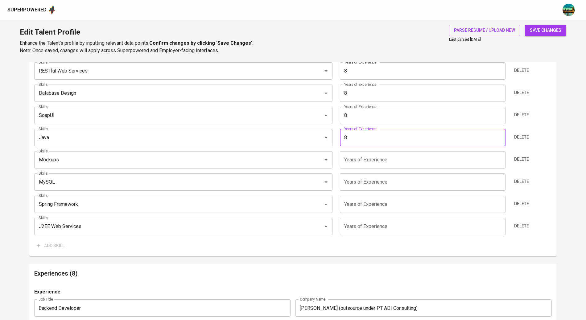
type input "8"
click at [377, 158] on input "number" at bounding box center [423, 159] width 166 height 17
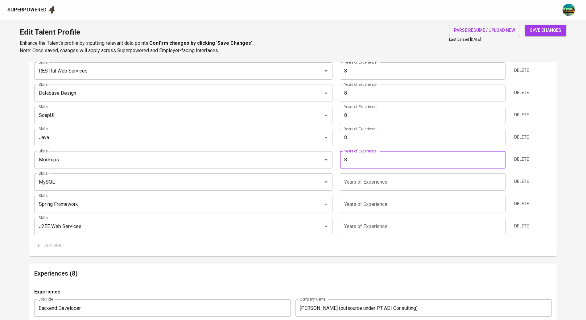
type input "8"
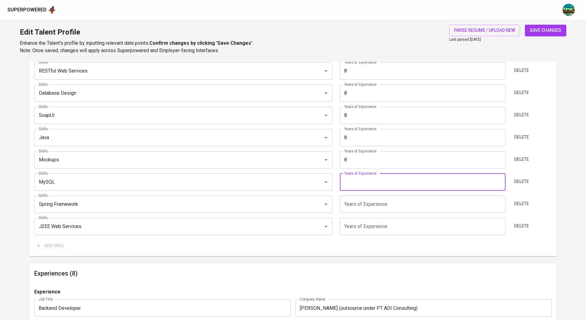
click at [380, 184] on input "number" at bounding box center [423, 181] width 166 height 17
type input "8"
click at [379, 204] on input "number" at bounding box center [423, 204] width 166 height 17
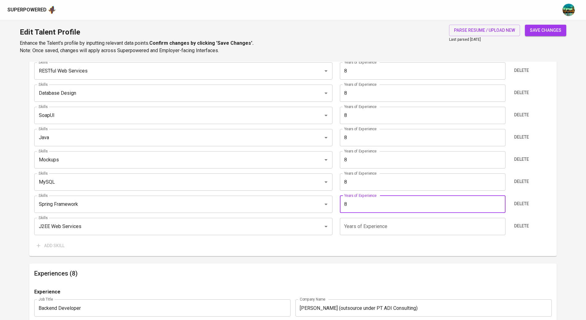
type input "8"
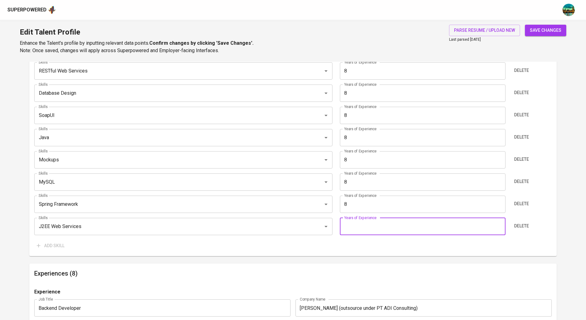
click at [380, 226] on input "number" at bounding box center [423, 226] width 166 height 17
type input "8"
click at [57, 247] on div "Add skill" at bounding box center [77, 245] width 86 height 11
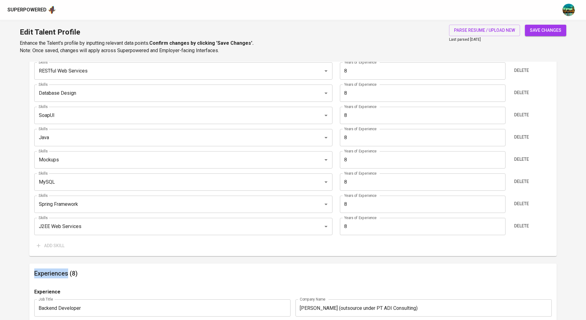
click at [57, 247] on div "Add skill" at bounding box center [77, 245] width 86 height 11
click at [57, 246] on div "Add skill" at bounding box center [77, 245] width 86 height 11
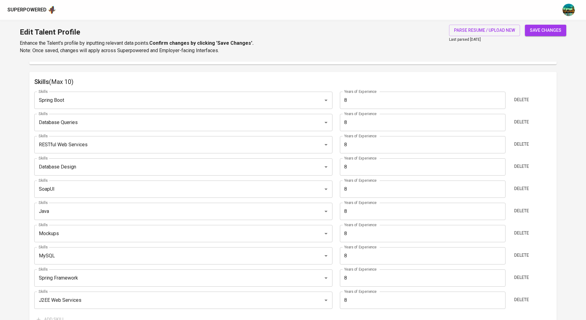
scroll to position [358, 0]
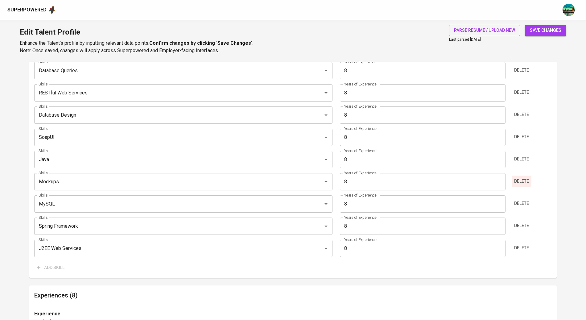
click at [523, 182] on span "Delete" at bounding box center [522, 181] width 15 height 8
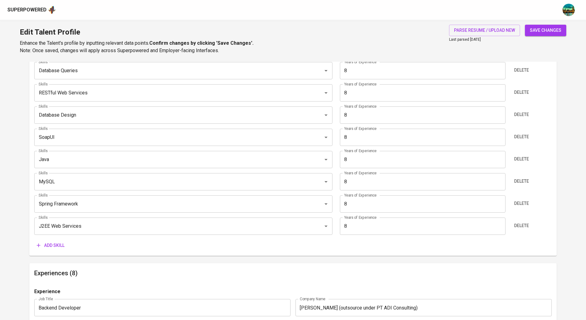
click at [61, 248] on span "Add skill" at bounding box center [51, 246] width 28 height 8
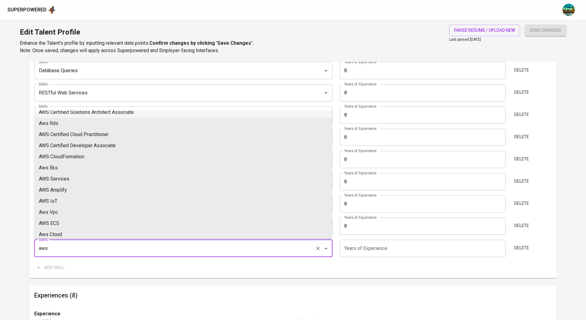
scroll to position [99, 0]
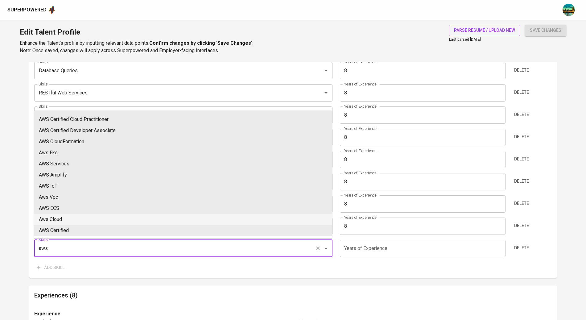
click at [78, 218] on li "Aws Cloud" at bounding box center [183, 219] width 298 height 11
type input "Aws Cloud"
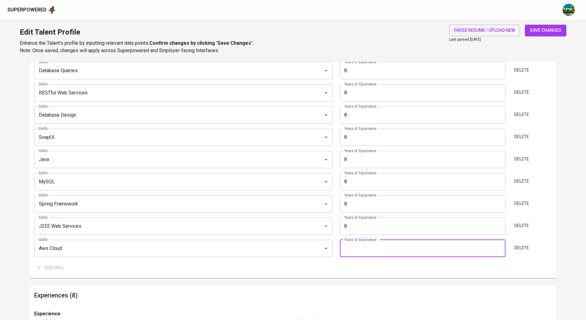
click at [385, 251] on input "number" at bounding box center [423, 248] width 166 height 17
type input "5"
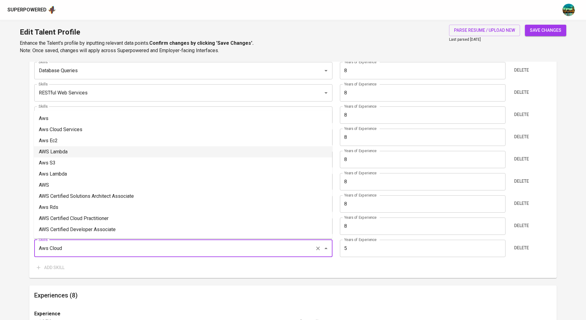
drag, startPoint x: 128, startPoint y: 253, endPoint x: 162, endPoint y: 153, distance: 105.7
click at [107, 260] on div "Skills Spring Boot Skills Years of Experience 8 Years of Experience Delete Skil…" at bounding box center [293, 154] width 518 height 239
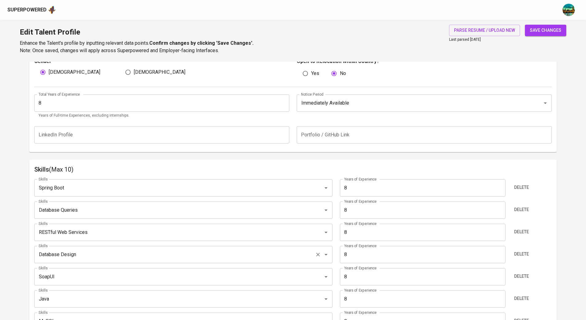
scroll to position [231, 0]
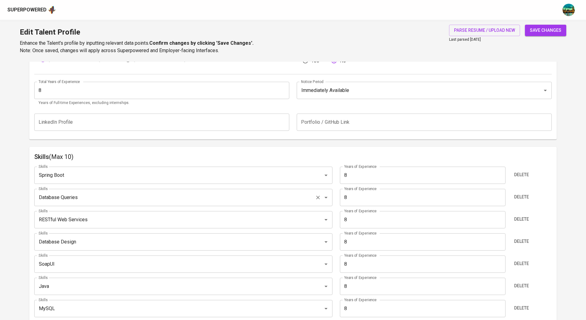
click at [304, 198] on input "Database Queries" at bounding box center [175, 198] width 276 height 12
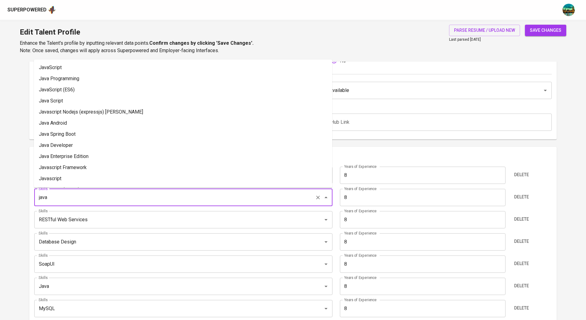
type input "Database Queries"
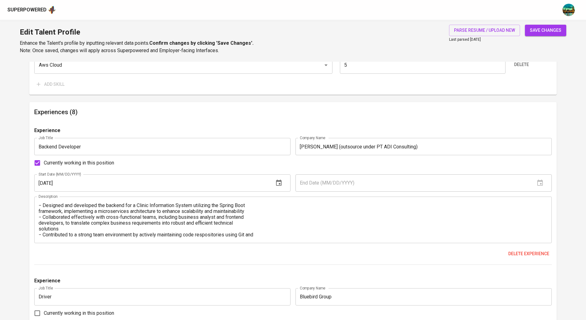
scroll to position [414, 0]
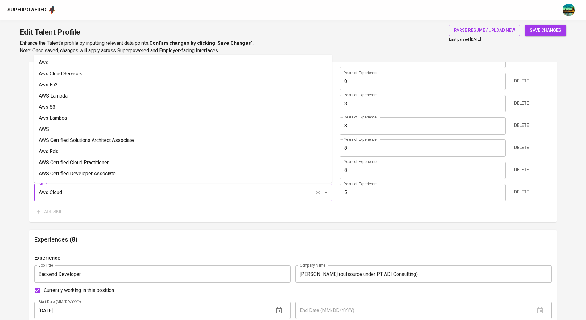
click at [119, 195] on input "Aws Cloud" at bounding box center [175, 193] width 276 height 12
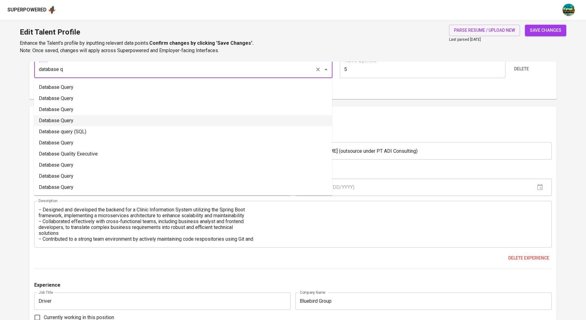
scroll to position [520, 0]
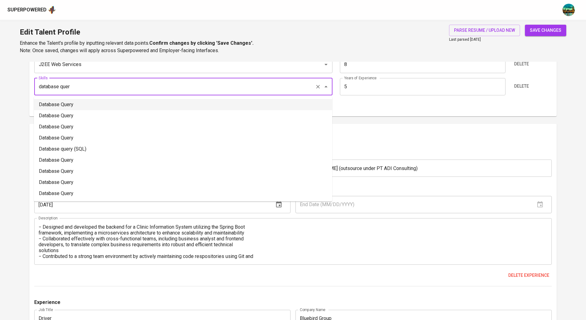
drag, startPoint x: 83, startPoint y: 115, endPoint x: 101, endPoint y: 104, distance: 21.2
click at [101, 104] on ul "Database Query Database Query Database Query Database Query Database query (SQL…" at bounding box center [183, 149] width 298 height 105
click at [102, 106] on li "Database Query" at bounding box center [183, 104] width 298 height 11
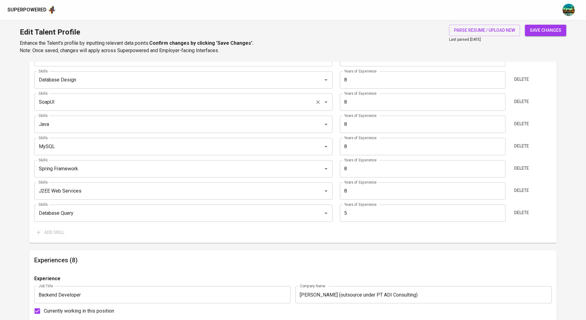
scroll to position [399, 0]
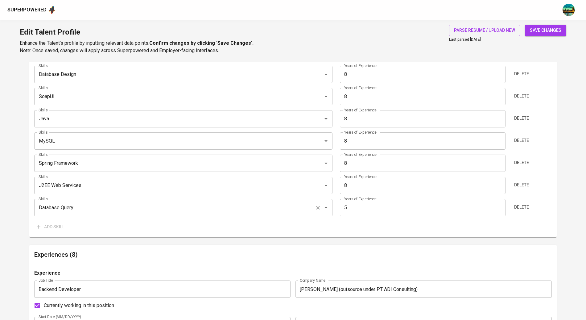
click at [148, 214] on div "Database Query Skills" at bounding box center [183, 207] width 298 height 17
click at [147, 213] on div "Database Query Skills" at bounding box center [183, 207] width 298 height 17
click at [146, 211] on input "Database Query" at bounding box center [175, 208] width 276 height 12
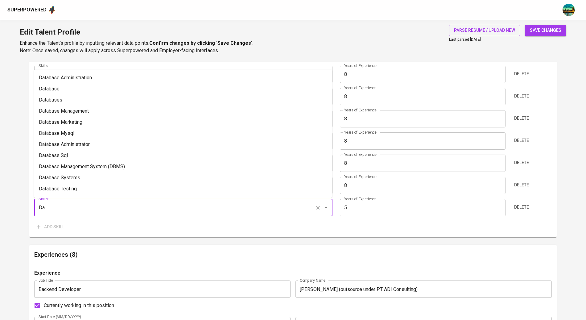
type input "D"
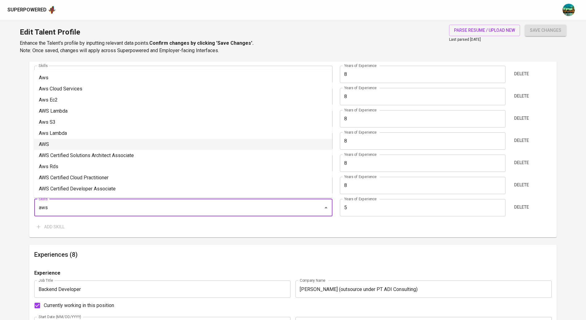
click at [106, 141] on li "AWS" at bounding box center [183, 144] width 298 height 11
type input "AWS"
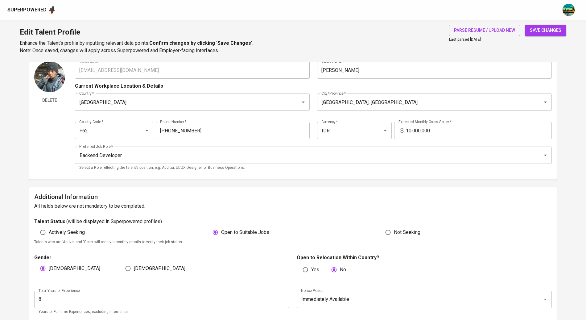
scroll to position [69, 0]
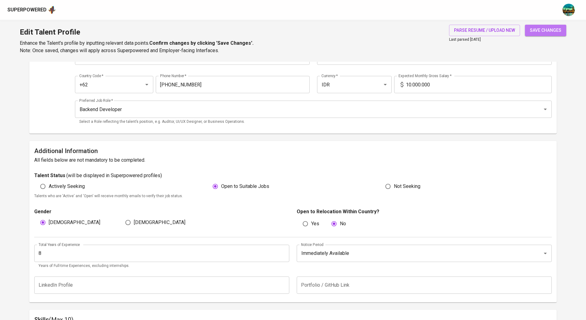
click at [530, 30] on span "save changes" at bounding box center [545, 31] width 31 height 8
type input "J2EE Web Services"
type input "Spring Framework"
type input "MySQL"
type input "Java"
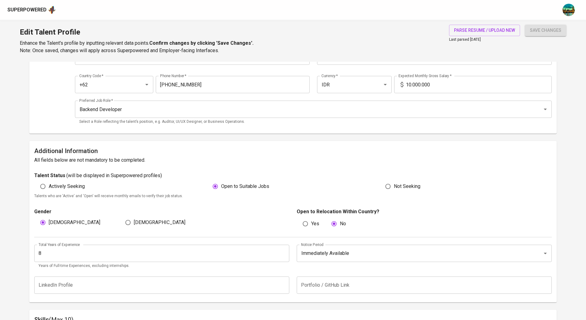
type input "SoapUI"
type input "Database Design"
type input "RESTful Web Services"
type input "Database Queries"
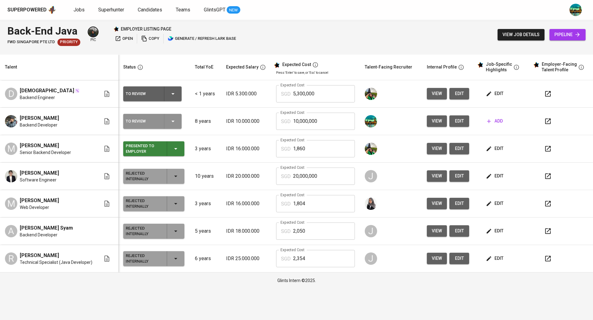
click at [179, 118] on div "To Review" at bounding box center [152, 121] width 53 height 15
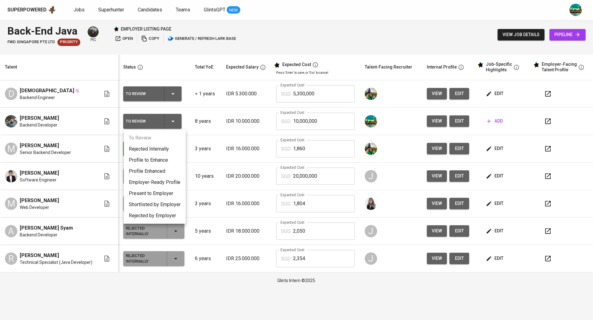
click at [179, 118] on div at bounding box center [296, 160] width 593 height 320
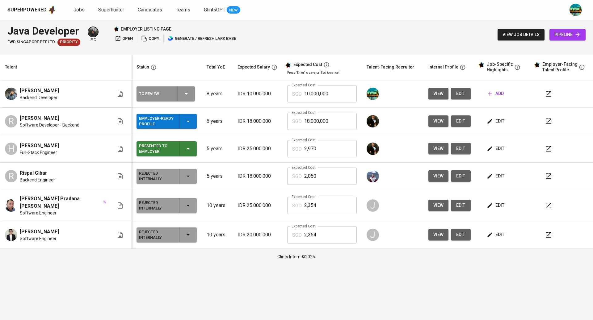
click at [168, 95] on div "To Review" at bounding box center [165, 93] width 53 height 15
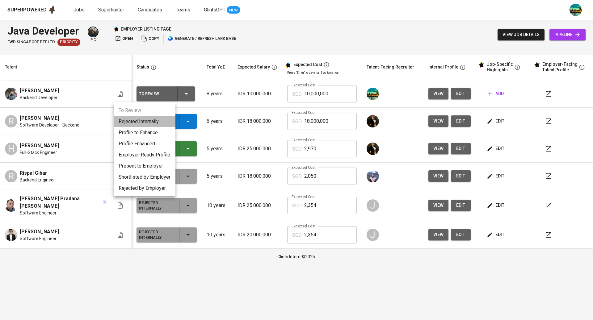
click at [145, 122] on li "Rejected Internally" at bounding box center [145, 121] width 62 height 11
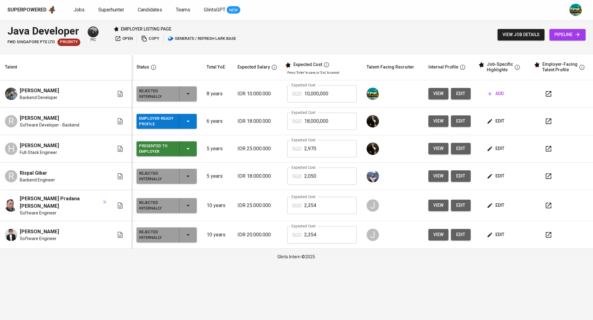
click at [172, 97] on div "Rejected Internally" at bounding box center [166, 93] width 55 height 15
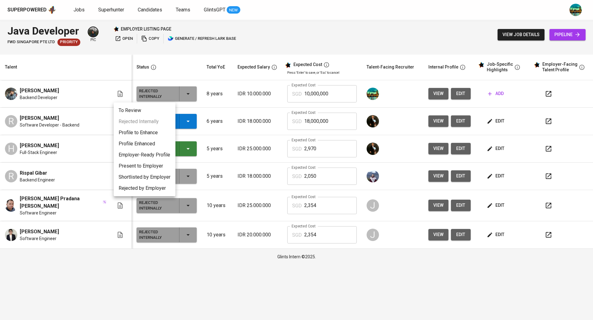
click at [143, 109] on li "To Review" at bounding box center [145, 110] width 62 height 11
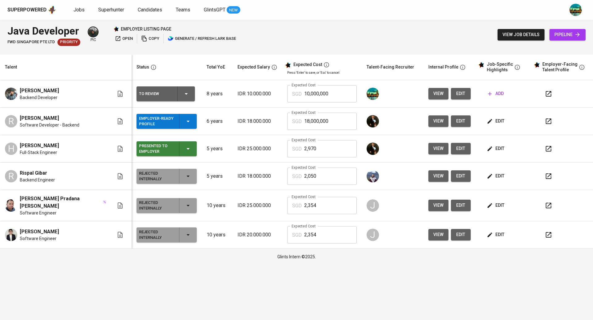
click at [486, 123] on icon "button" at bounding box center [489, 121] width 6 height 6
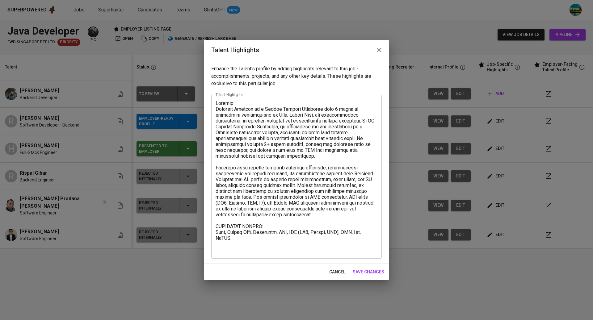
click at [381, 51] on icon "button" at bounding box center [378, 49] width 7 height 7
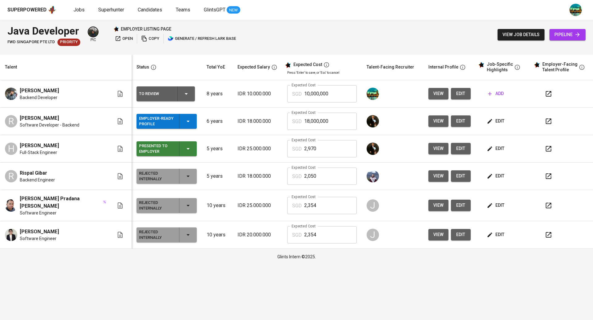
click at [456, 122] on span "edit" at bounding box center [461, 121] width 10 height 8
click at [541, 122] on button "button" at bounding box center [548, 121] width 15 height 15
click at [545, 92] on icon "button" at bounding box center [547, 93] width 7 height 7
click at [184, 151] on icon "button" at bounding box center [187, 148] width 7 height 7
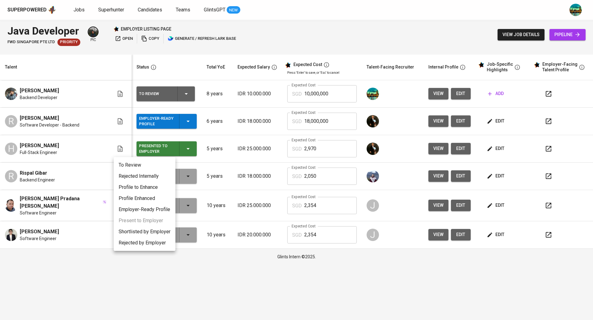
click at [148, 177] on li "Rejected Internally" at bounding box center [145, 176] width 62 height 11
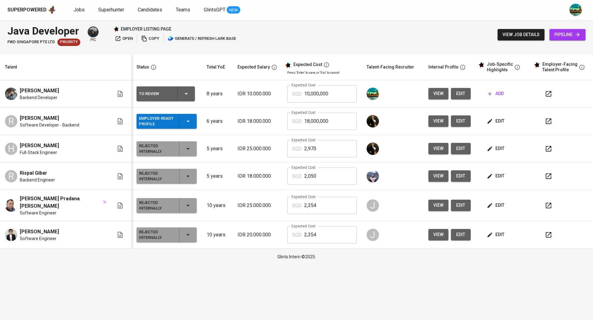
click at [317, 91] on input "10,000,000" at bounding box center [330, 93] width 52 height 17
type input "1"
type input "24,100"
click at [487, 94] on icon "button" at bounding box center [489, 94] width 6 height 6
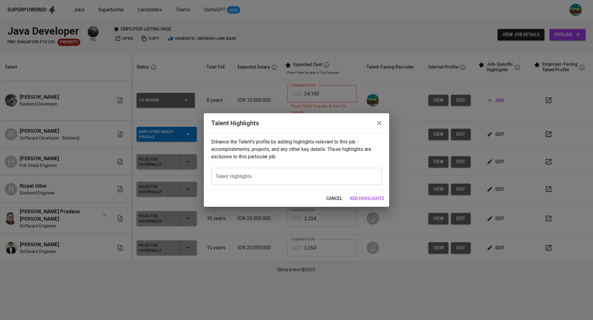
click at [287, 173] on div "x Talent Highlights" at bounding box center [296, 176] width 170 height 17
paste textarea "Career Highlight – Backend Java Developer (Ilyan Ditama) 10+ years of professio…"
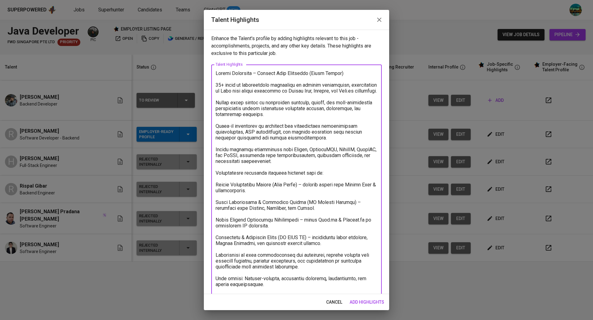
scroll to position [27, 0]
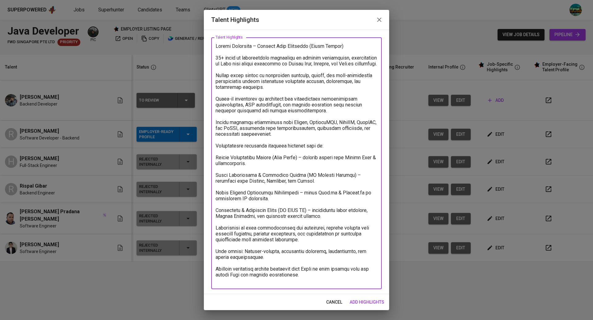
click at [306, 280] on textarea at bounding box center [296, 163] width 162 height 240
click at [216, 59] on textarea at bounding box center [296, 163] width 162 height 240
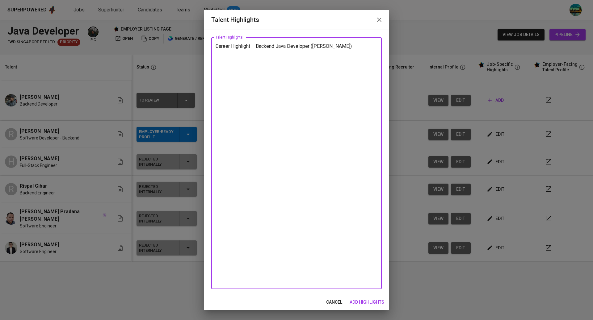
scroll to position [0, 0]
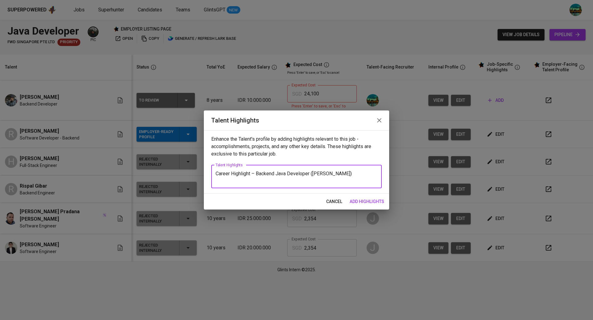
paste textarea "Ilyan Ditama is a seasoned Backend Java Developer with over 10 years of experie…"
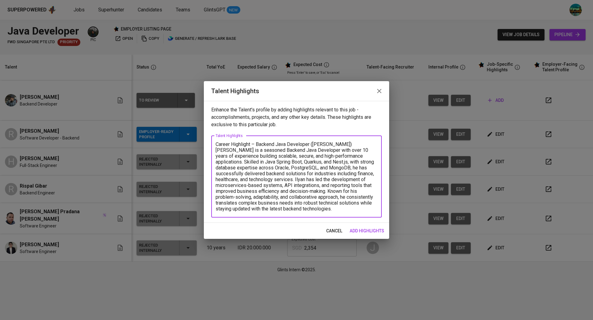
click at [341, 142] on textarea "Career Highlight – Backend Java Developer (Ilyan Ditama) Ilyan Ditama is a seas…" at bounding box center [296, 176] width 162 height 70
click at [254, 142] on textarea "Career Highlight – Backend Java Developer (Ilyan Ditama) Ilyan Ditama is a seas…" at bounding box center [296, 176] width 162 height 70
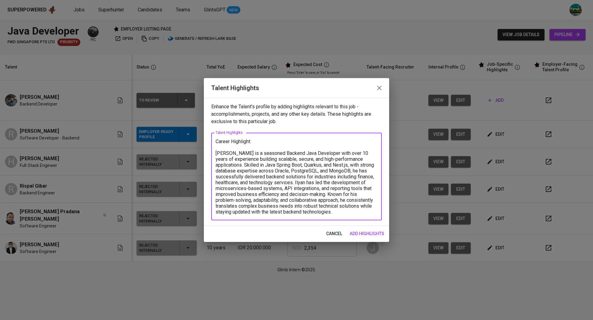
type textarea "Career Highlight: Ilyan Ditama is a seasoned Backend Java Developer with over 1…"
click at [356, 235] on span "add highlights" at bounding box center [366, 234] width 35 height 8
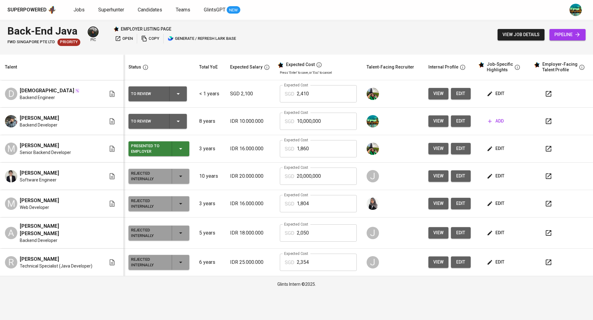
click at [490, 96] on span "edit" at bounding box center [496, 94] width 16 height 8
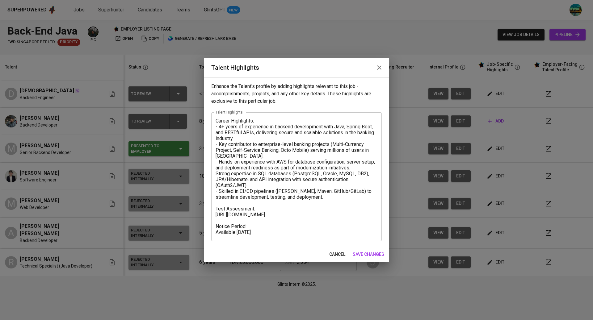
click at [379, 66] on icon "button" at bounding box center [378, 67] width 7 height 7
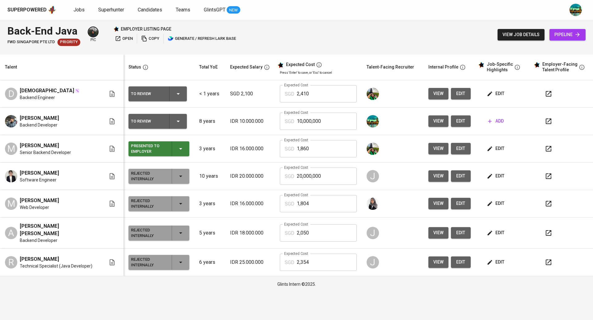
click at [549, 94] on icon "button" at bounding box center [548, 94] width 6 height 6
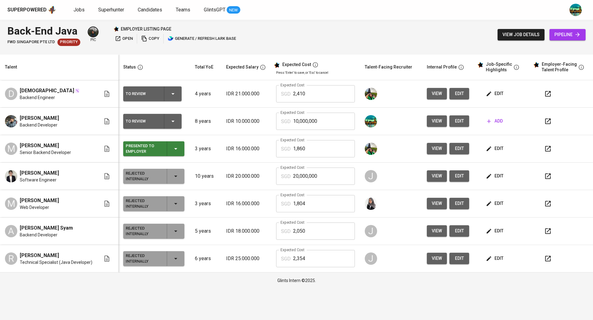
click at [173, 122] on icon "button" at bounding box center [172, 121] width 7 height 7
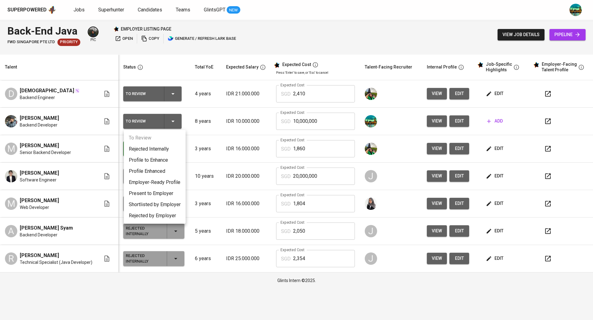
click at [151, 150] on li "Rejected Internally" at bounding box center [155, 149] width 62 height 11
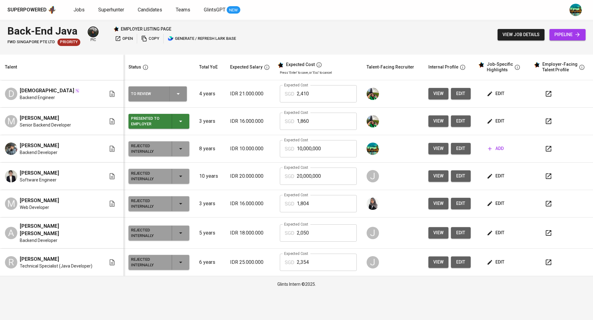
click at [174, 94] on icon "button" at bounding box center [177, 93] width 7 height 7
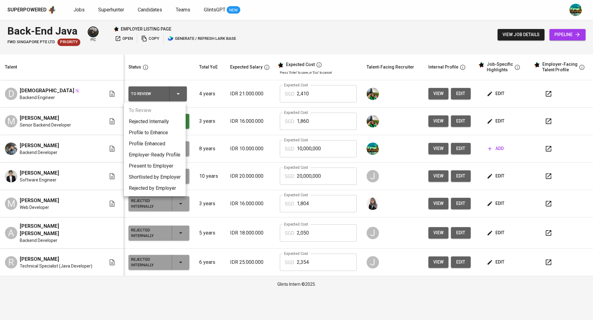
click at [157, 168] on li "Present to Employer" at bounding box center [155, 165] width 62 height 11
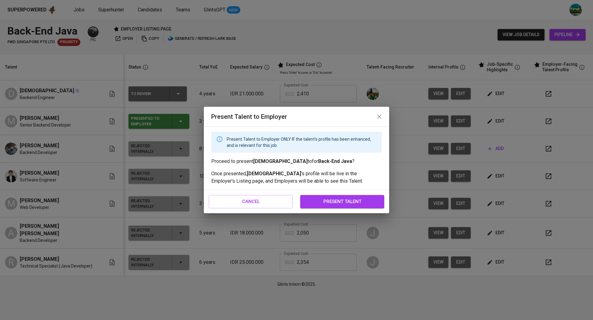
click at [327, 205] on span "present talent" at bounding box center [342, 202] width 70 height 8
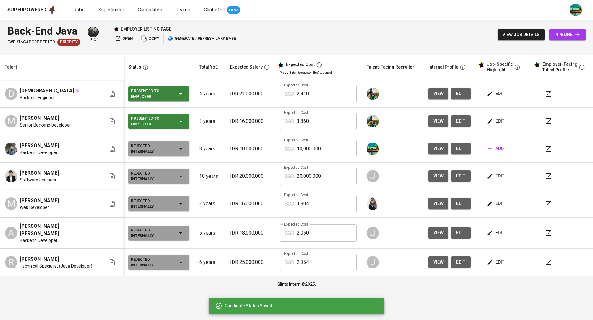
click at [321, 26] on div "Back-End Java FWD Singapore Pte Ltd Priority pic employer listing page open cop…" at bounding box center [296, 35] width 593 height 30
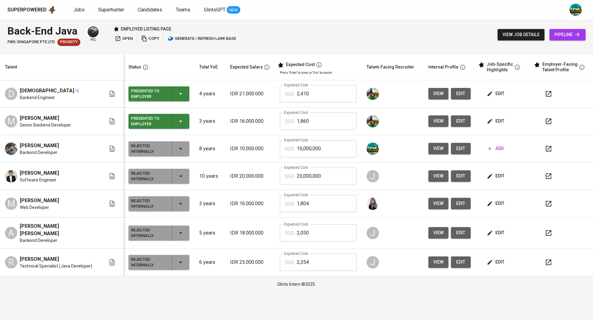
click at [547, 178] on icon "button" at bounding box center [547, 176] width 7 height 7
click at [544, 92] on icon "button" at bounding box center [547, 93] width 7 height 7
click at [128, 37] on span "open" at bounding box center [124, 38] width 18 height 7
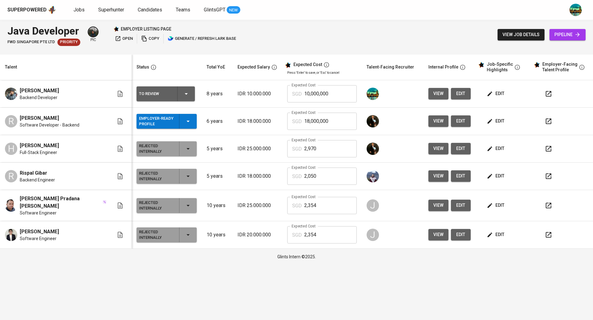
click at [500, 93] on button "edit" at bounding box center [495, 93] width 21 height 11
click at [318, 97] on input "10,000,000" at bounding box center [330, 93] width 52 height 17
type input "2,410"
click at [548, 97] on icon "button" at bounding box center [547, 93] width 7 height 7
click at [460, 121] on button "edit" at bounding box center [461, 120] width 20 height 11
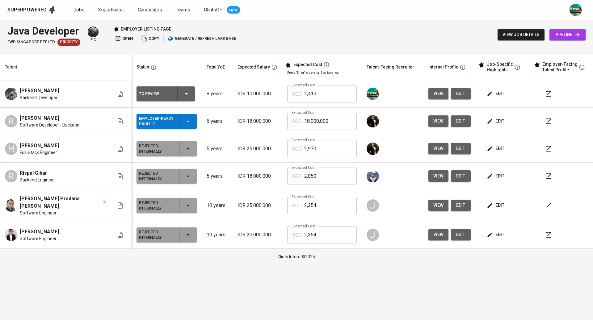
click at [433, 94] on span "view" at bounding box center [438, 94] width 10 height 8
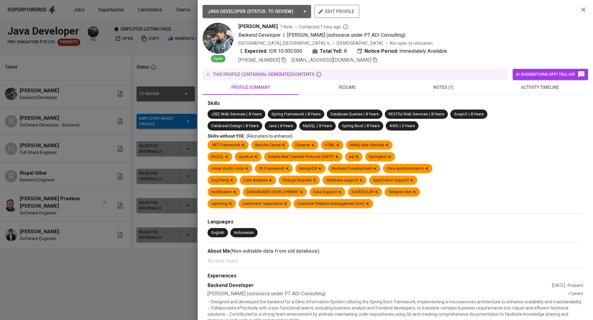
click at [328, 10] on span "edit profile" at bounding box center [336, 11] width 35 height 8
click at [76, 59] on div at bounding box center [296, 160] width 593 height 320
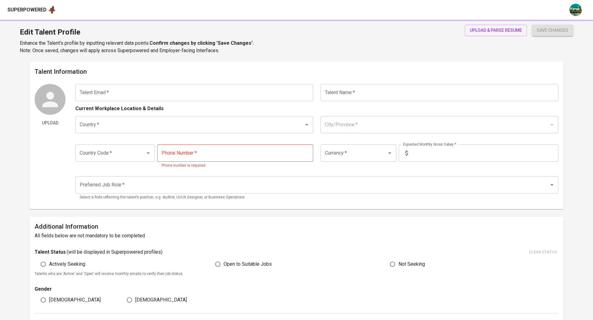
type input "reynaldoimanuel88@gmail.com"
type input "[PERSON_NAME]"
type input "Indonesia"
type input "Bandung, Jawa Barat"
type input "+62"
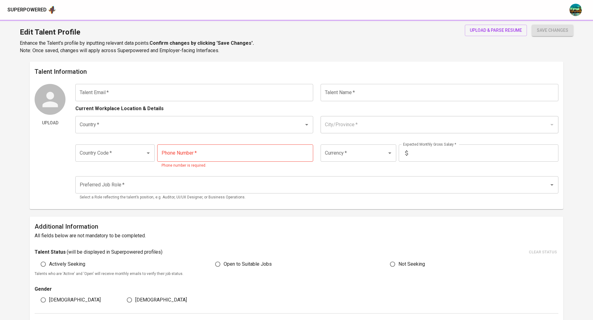
type input "855-2357-1695"
type input "IDR"
type input "Backend Developer"
radio input "true"
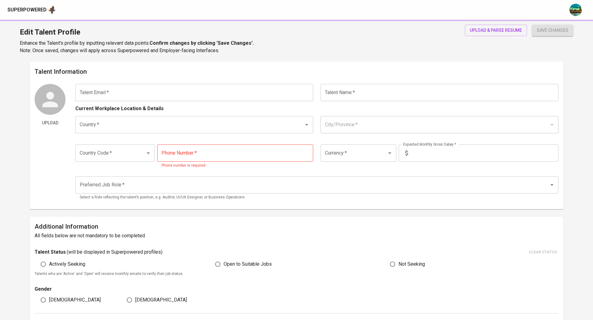
type input "6"
type input "1 Month"
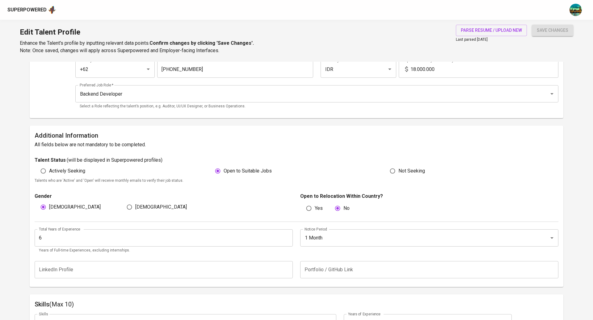
scroll to position [78, 0]
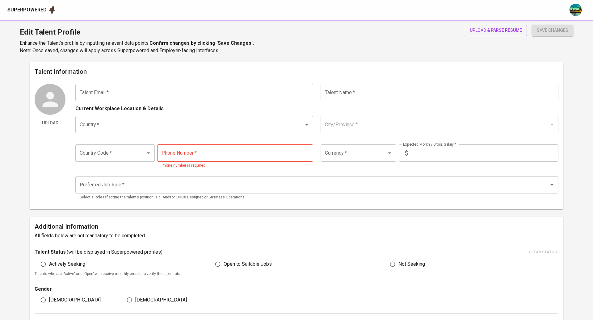
type input "ditama.ilyan@gmail.com"
type input "[PERSON_NAME]"
type input "[GEOGRAPHIC_DATA]"
type input "Jakarta Pusat, DKI Jakarta"
type input "+62"
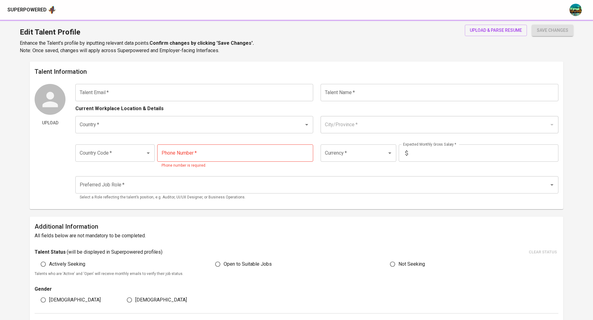
type input "812-2255-0803"
type input "IDR"
type input "Backend Developer"
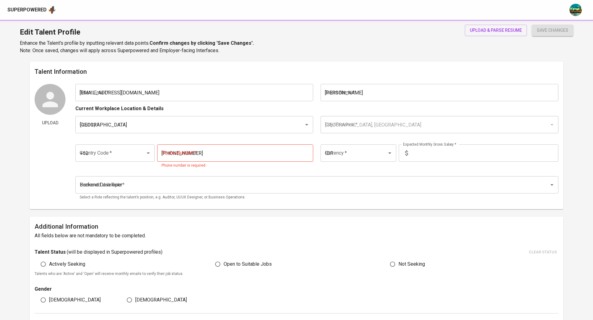
radio input "true"
type input "8"
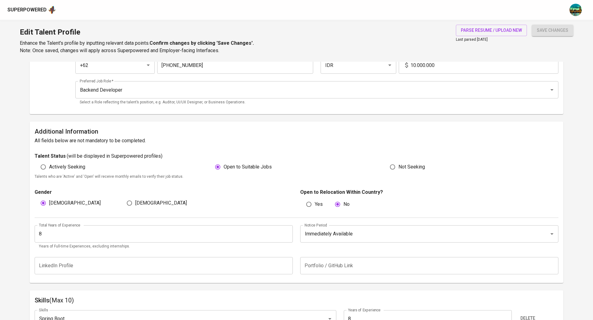
scroll to position [90, 0]
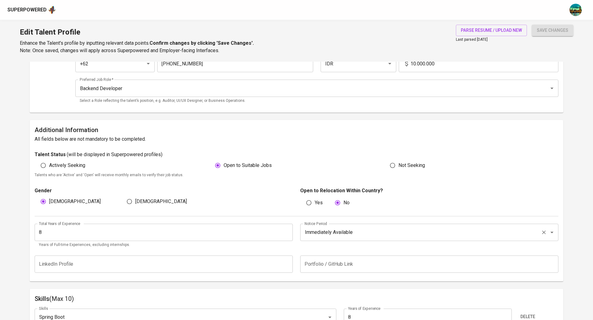
click at [348, 231] on input "Immediately Available" at bounding box center [420, 233] width 235 height 12
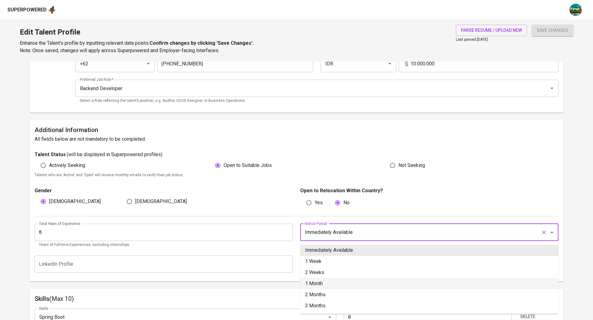
click at [325, 283] on li "1 Month" at bounding box center [429, 283] width 258 height 11
type input "1 Month"
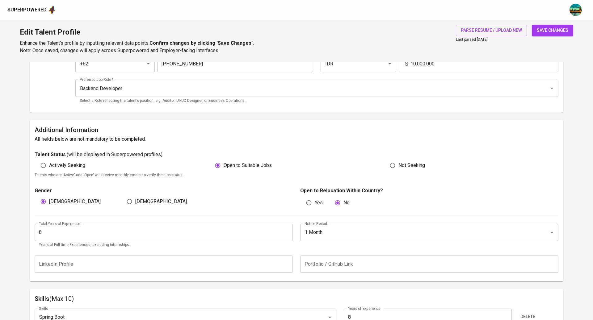
click at [549, 34] on button "save changes" at bounding box center [551, 30] width 41 height 11
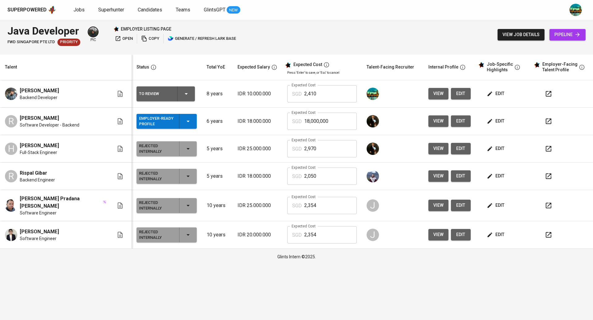
click at [182, 94] on icon "button" at bounding box center [185, 93] width 7 height 7
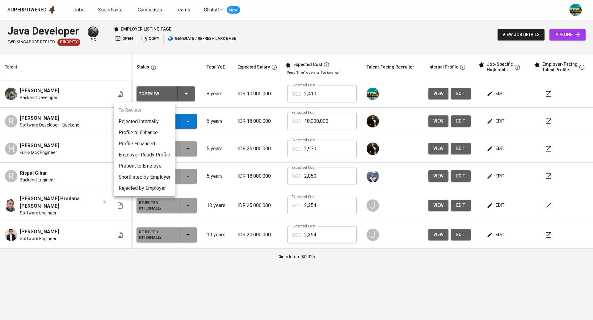
click at [150, 157] on li "Employer-Ready Profile" at bounding box center [145, 154] width 62 height 11
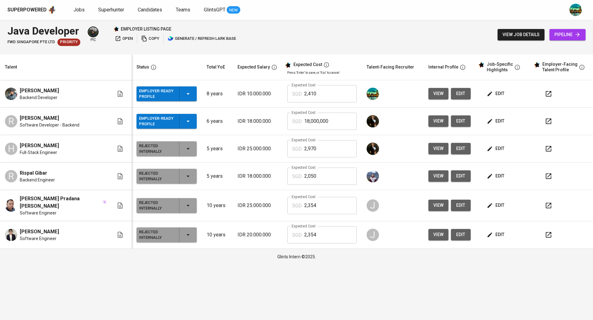
click at [487, 120] on icon "button" at bounding box center [489, 121] width 6 height 6
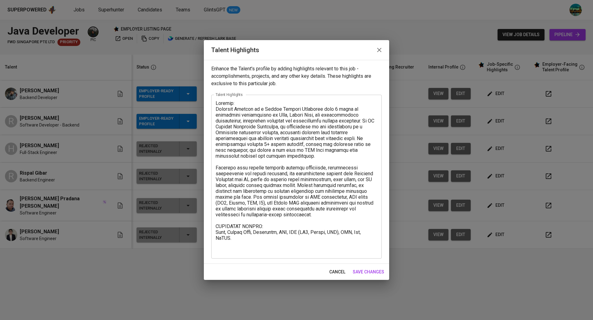
click at [380, 48] on icon "button" at bounding box center [378, 49] width 7 height 7
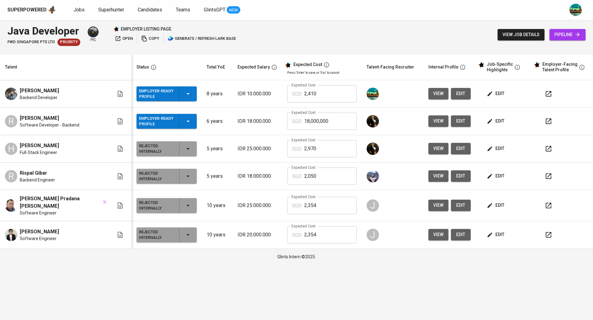
click at [501, 92] on button "edit" at bounding box center [495, 93] width 21 height 11
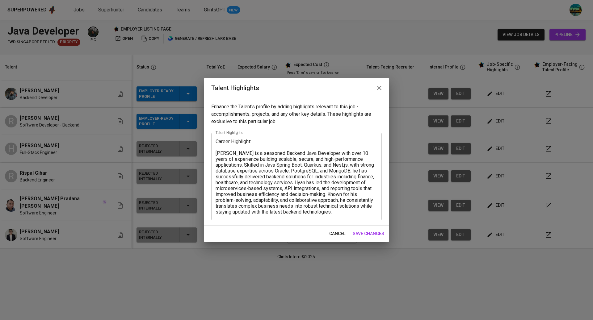
click at [318, 211] on textarea "Career Highlight: Ilyan Ditama is a seasoned Backend Java Developer with over 1…" at bounding box center [296, 177] width 162 height 76
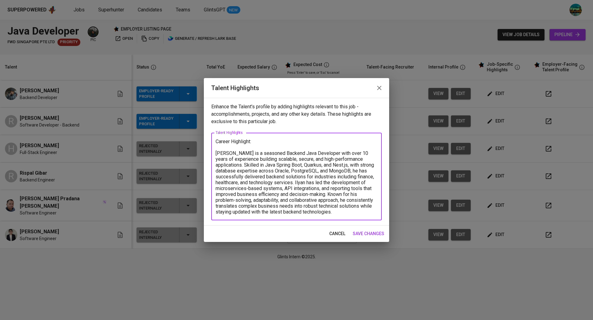
click at [215, 151] on textarea "Career Highlight: Ilyan Ditama is a seasoned Backend Java Developer with over 1…" at bounding box center [296, 177] width 162 height 76
paste textarea "Backend Java Developer with over 10 years of experience delivering scalable and…"
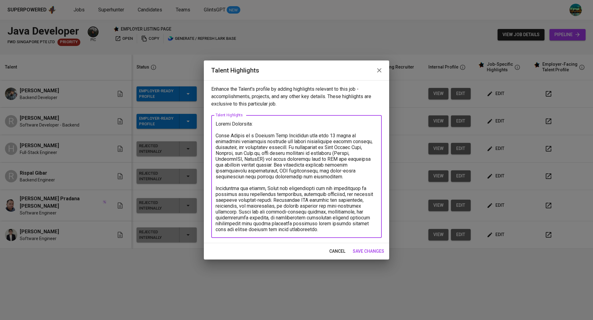
type textarea "Career Highlight: Ilyan Ditama is a Backend Java Developer with over 10 years o…"
click at [366, 255] on button "save changes" at bounding box center [368, 251] width 36 height 11
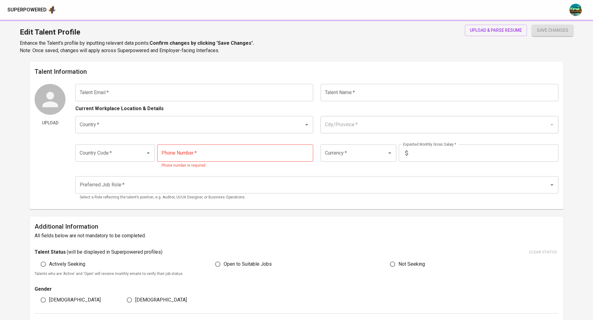
type input "[EMAIL_ADDRESS][DOMAIN_NAME]"
type input "[PERSON_NAME]"
type input "[GEOGRAPHIC_DATA]"
type input "[GEOGRAPHIC_DATA], [GEOGRAPHIC_DATA]"
type input "+62"
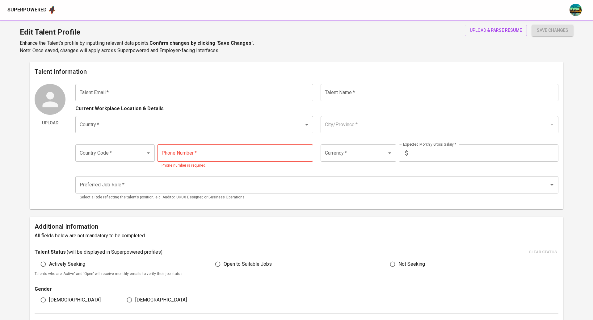
type input "[PHONE_NUMBER]"
type input "IDR"
type input "Backend Developer"
radio input "true"
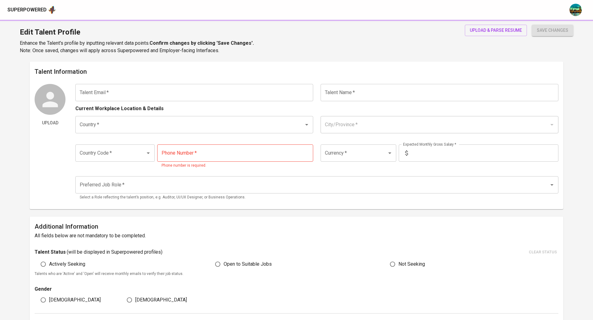
type input "6"
type input "1 Month"
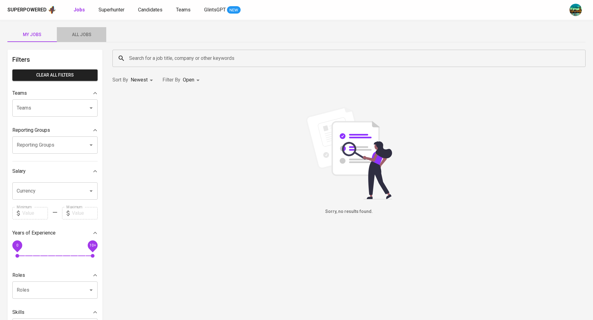
click at [82, 33] on span "All Jobs" at bounding box center [81, 35] width 42 height 8
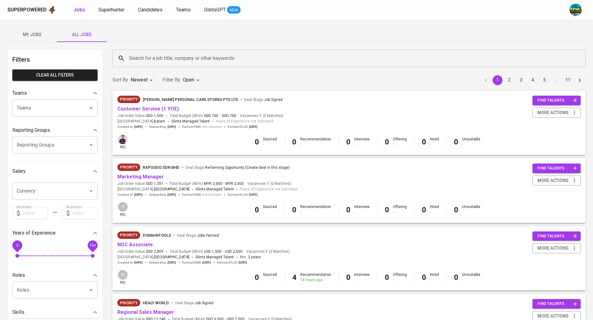
click at [146, 57] on input "Search for a job title, company or other keywords" at bounding box center [350, 58] width 446 height 12
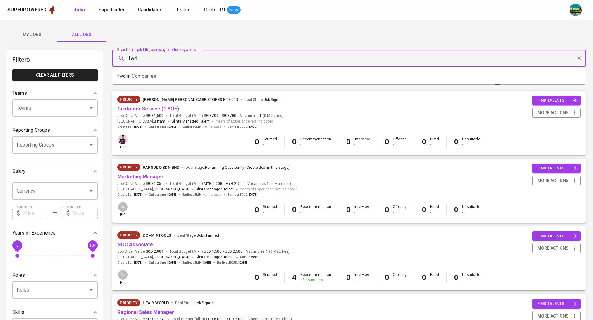
type input "fwd"
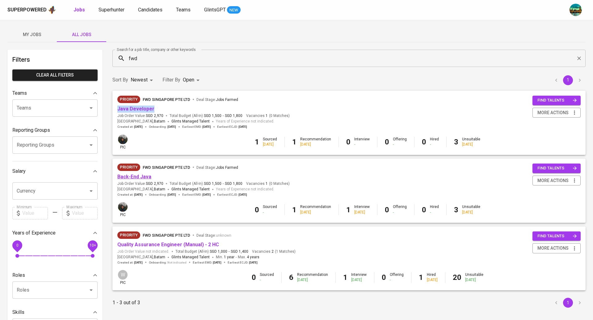
click at [138, 176] on link "Back-End Java" at bounding box center [134, 177] width 34 height 6
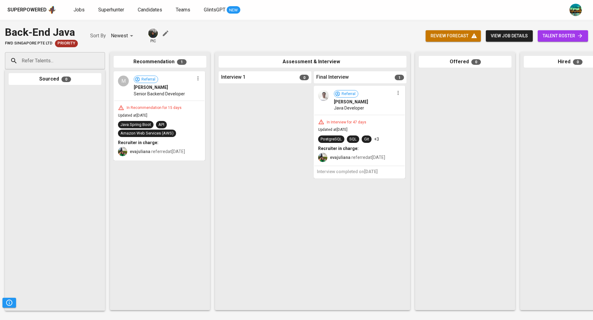
click at [548, 36] on span "talent roster" at bounding box center [562, 36] width 40 height 8
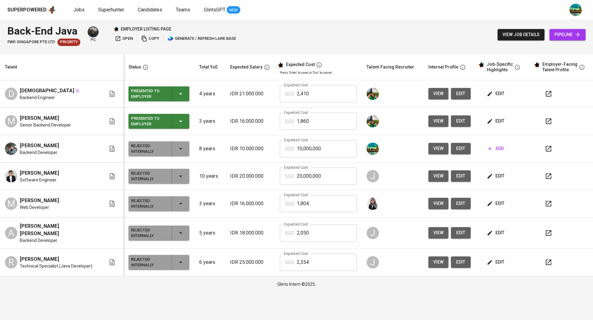
click at [428, 94] on button "view" at bounding box center [438, 93] width 20 height 11
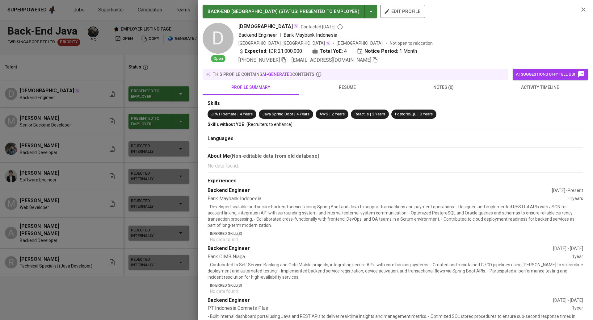
click at [333, 92] on button "resume" at bounding box center [347, 87] width 96 height 15
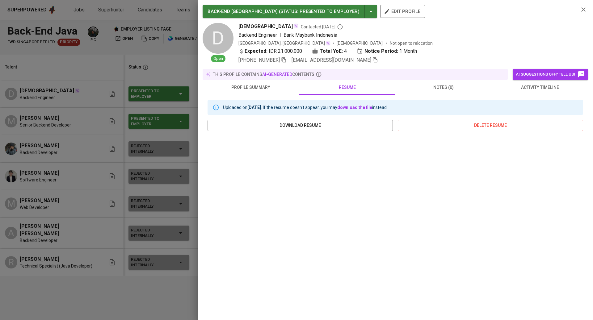
click at [133, 131] on div at bounding box center [296, 160] width 593 height 320
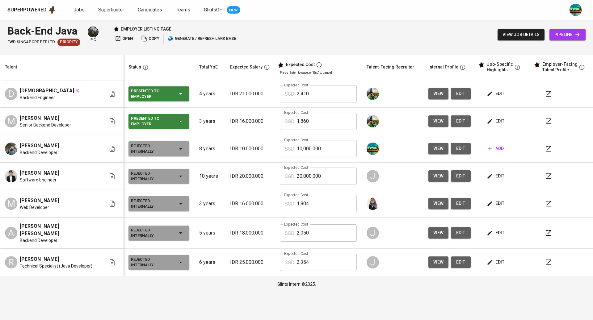
click at [433, 95] on span "view" at bounding box center [438, 94] width 10 height 8
click at [552, 93] on button "button" at bounding box center [548, 93] width 15 height 15
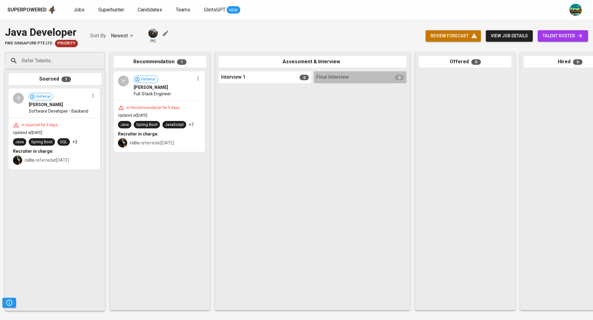
click at [556, 35] on span "talent roster" at bounding box center [562, 36] width 40 height 8
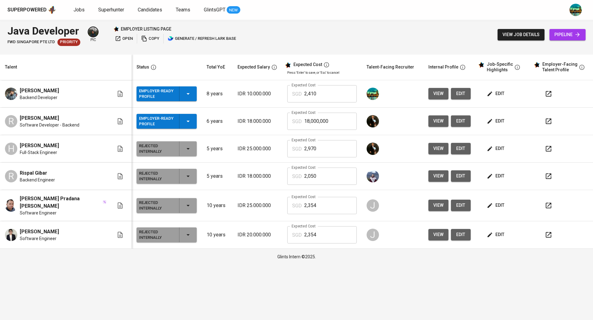
click at [494, 92] on span "edit" at bounding box center [496, 94] width 16 height 8
click at [456, 92] on span "edit" at bounding box center [461, 94] width 10 height 8
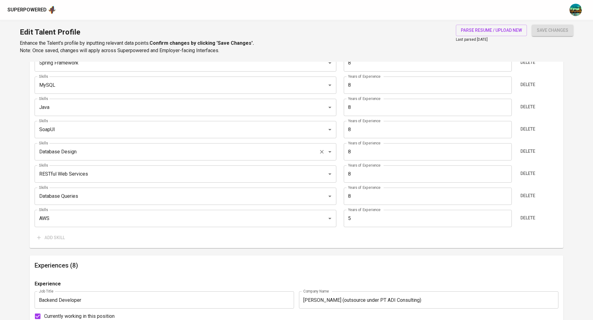
scroll to position [391, 0]
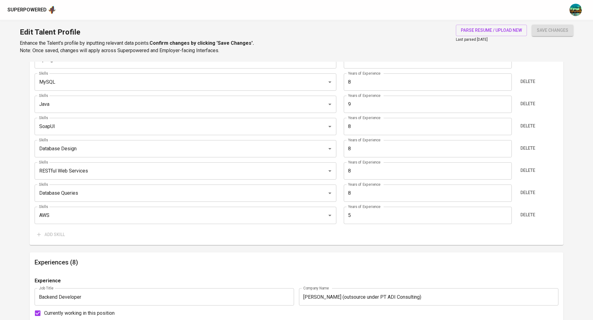
click at [506, 103] on input "9" at bounding box center [428, 104] width 168 height 17
type input "10"
click at [506, 103] on input "10" at bounding box center [428, 104] width 168 height 17
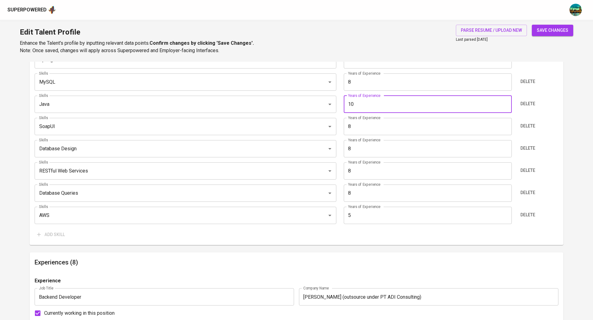
scroll to position [245, 0]
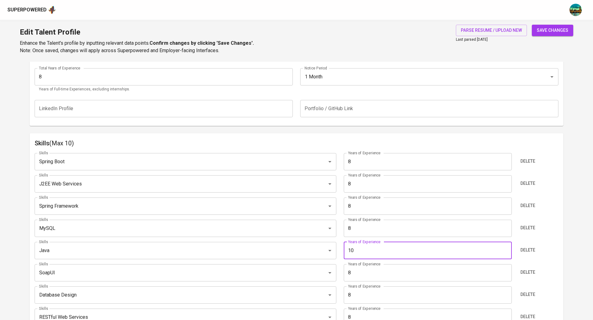
click at [556, 29] on span "save changes" at bounding box center [551, 31] width 31 height 8
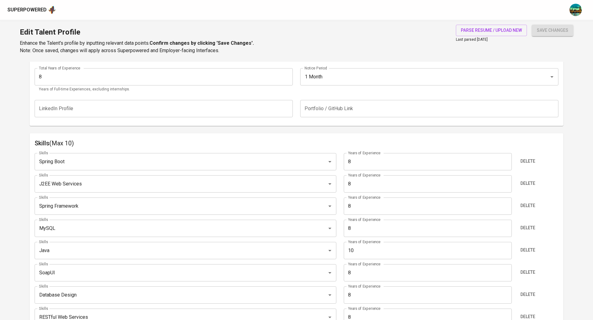
type input "Java"
type input "10"
type input "SoapUI"
type input "8"
type input "Database Design"
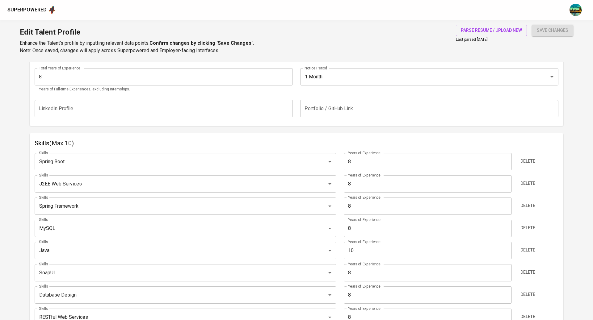
type input "RESTful Web Services"
type input "Database Queries"
type input "Spring Boot"
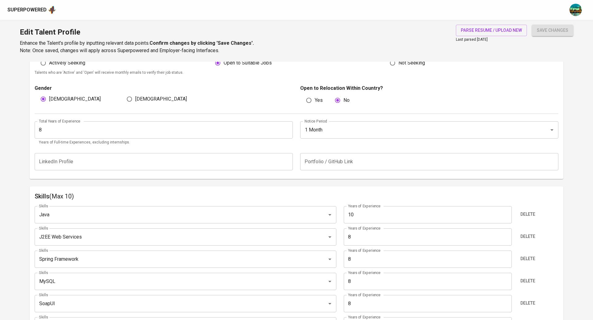
scroll to position [0, 0]
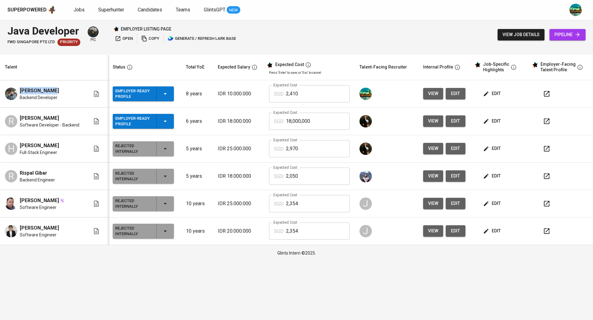
drag, startPoint x: 57, startPoint y: 88, endPoint x: 19, endPoint y: 89, distance: 38.6
click at [19, 89] on div "[PERSON_NAME] Backend Developer" at bounding box center [47, 94] width 85 height 14
copy span "[PERSON_NAME]"
drag, startPoint x: 61, startPoint y: 119, endPoint x: 19, endPoint y: 120, distance: 42.3
click at [19, 120] on div "R Reynaldo Imanuel Software Developer - Backend" at bounding box center [47, 122] width 85 height 14
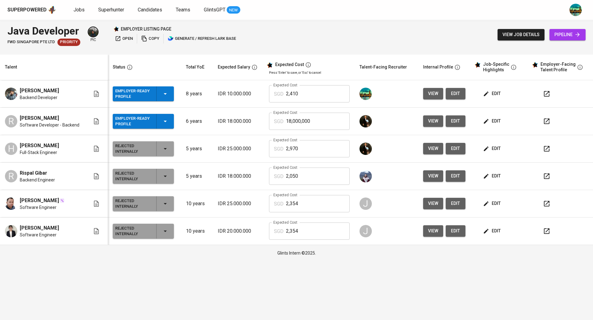
copy span "[PERSON_NAME]"
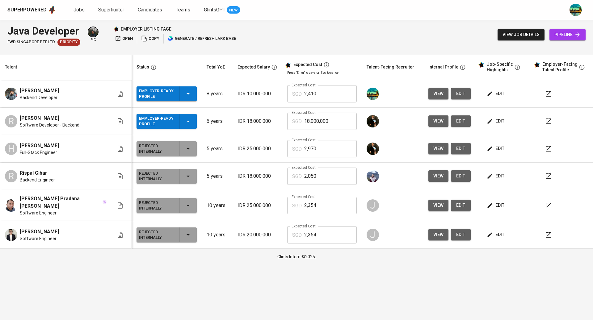
click at [433, 121] on span "view" at bounding box center [438, 121] width 10 height 8
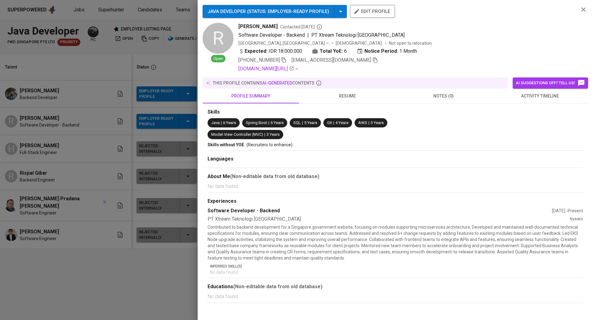
click at [355, 94] on span "resume" at bounding box center [346, 96] width 89 height 8
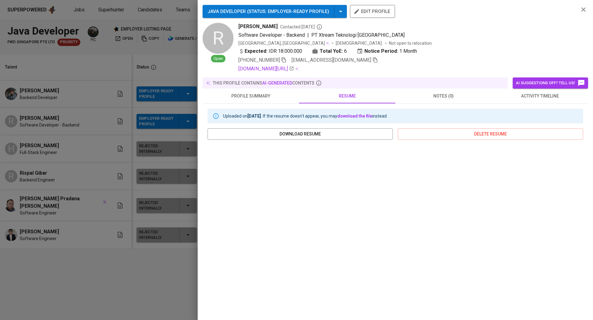
click at [178, 31] on div at bounding box center [296, 160] width 593 height 320
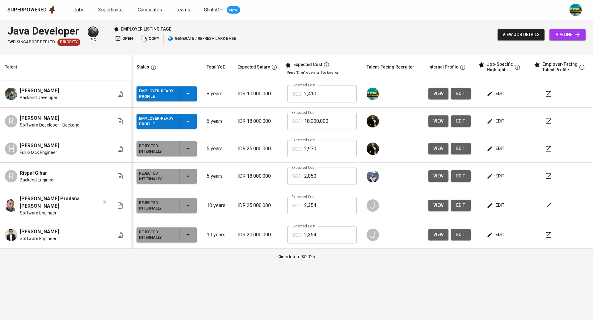
click at [545, 122] on icon "button" at bounding box center [548, 122] width 6 height 6
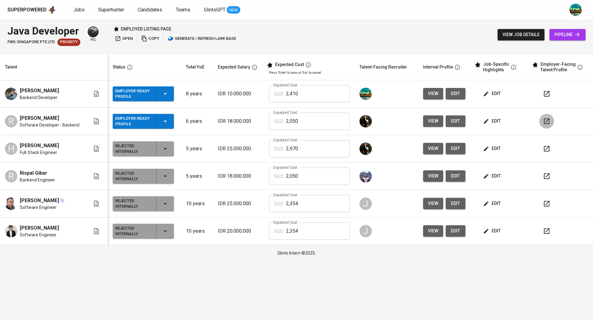
click at [547, 122] on icon "button" at bounding box center [546, 121] width 7 height 7
click at [299, 14] on div "Superpowered Jobs Superhunter Candidates Teams GlintsGPT NEW" at bounding box center [286, 9] width 558 height 9
click at [126, 37] on span "open" at bounding box center [124, 38] width 18 height 7
click at [166, 92] on icon "button" at bounding box center [164, 93] width 7 height 7
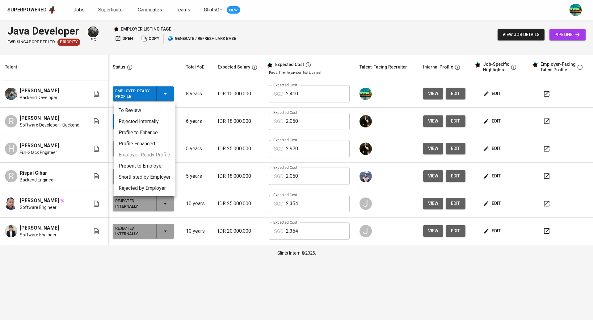
click at [148, 168] on li "Present to Employer" at bounding box center [145, 165] width 62 height 11
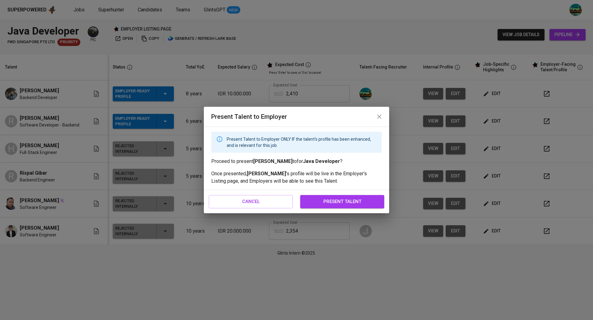
click at [339, 202] on span "present talent" at bounding box center [342, 202] width 70 height 8
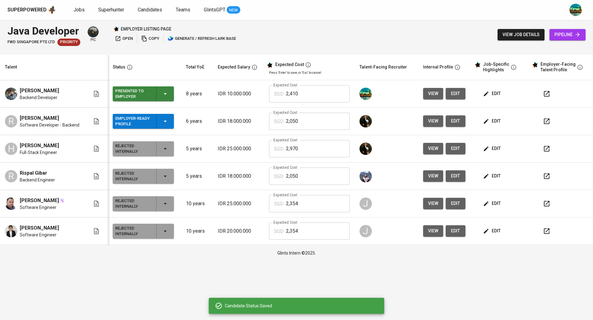
click at [166, 120] on icon "button" at bounding box center [164, 121] width 7 height 7
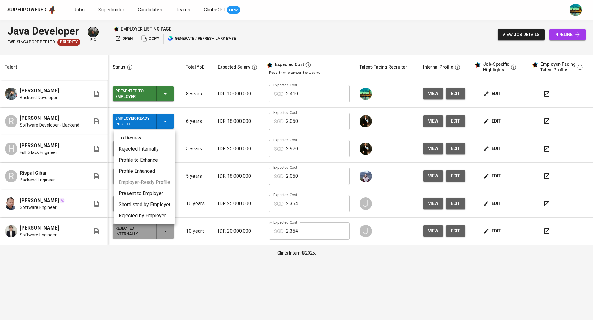
click at [148, 198] on li "Present to Employer" at bounding box center [145, 193] width 62 height 11
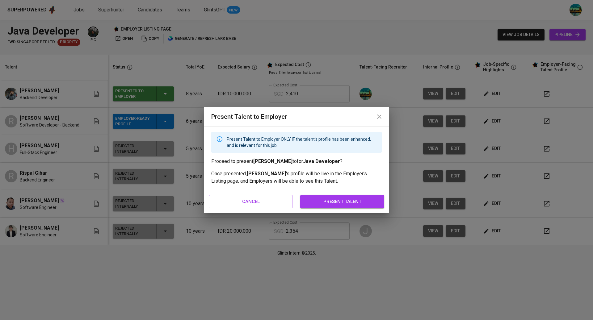
click at [345, 200] on span "present talent" at bounding box center [342, 202] width 70 height 8
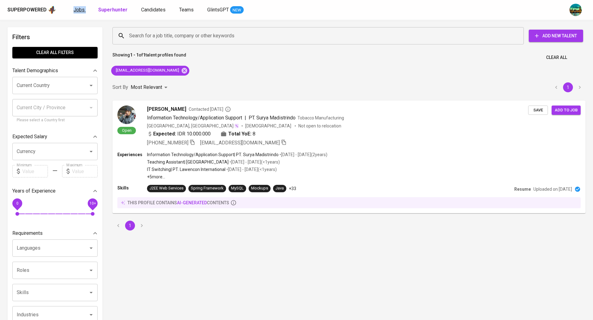
click at [76, 10] on span "Jobs" at bounding box center [78, 10] width 11 height 6
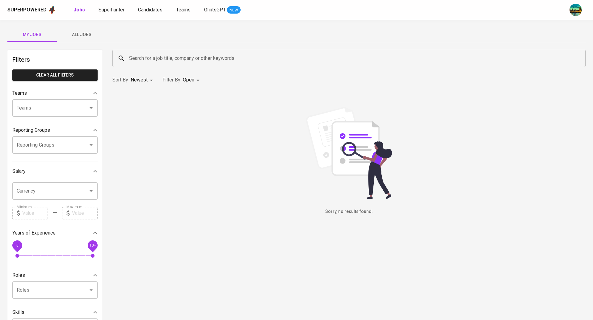
click at [81, 40] on button "All Jobs" at bounding box center [81, 34] width 49 height 15
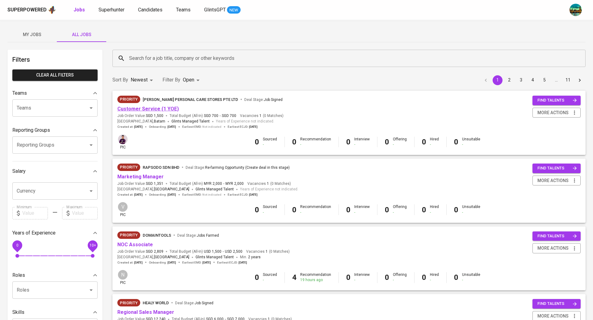
click at [137, 110] on link "Customer Service (1 YOE)" at bounding box center [147, 109] width 61 height 6
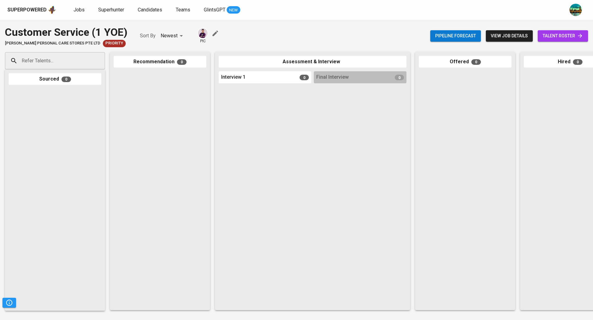
click at [69, 61] on input "Refer Talents..." at bounding box center [52, 61] width 65 height 12
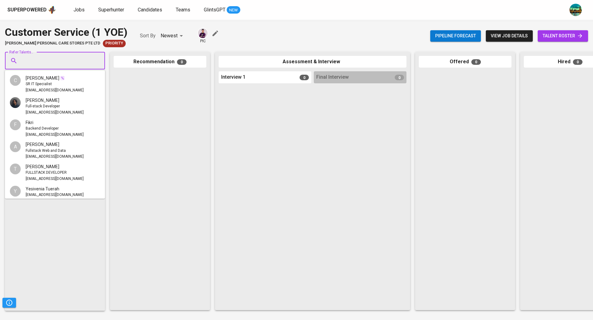
paste input "[EMAIL_ADDRESS][DOMAIN_NAME]"
type input "[EMAIL_ADDRESS][DOMAIN_NAME]"
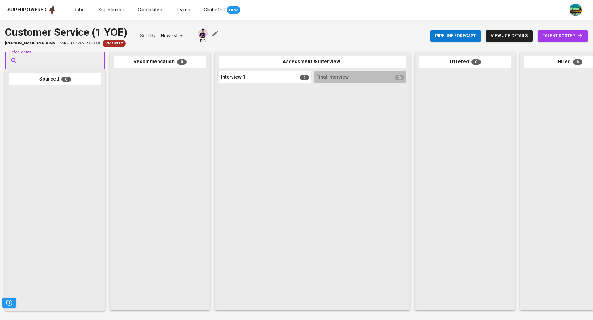
paste input "[EMAIL_ADDRESS][DOMAIN_NAME]"
type input "[EMAIL_ADDRESS][DOMAIN_NAME]"
click at [49, 81] on span "Issuer Technology Support & Content Copywriter" at bounding box center [66, 84] width 81 height 6
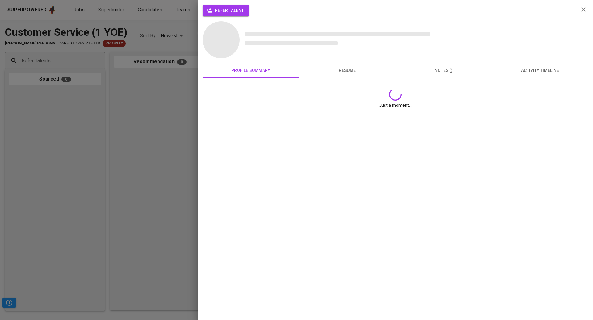
scroll to position [0, 0]
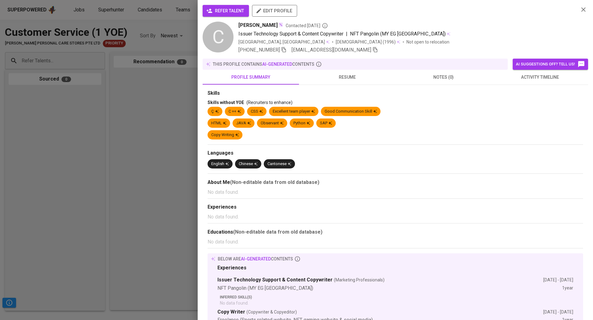
click at [528, 75] on span "activity timeline" at bounding box center [539, 77] width 89 height 8
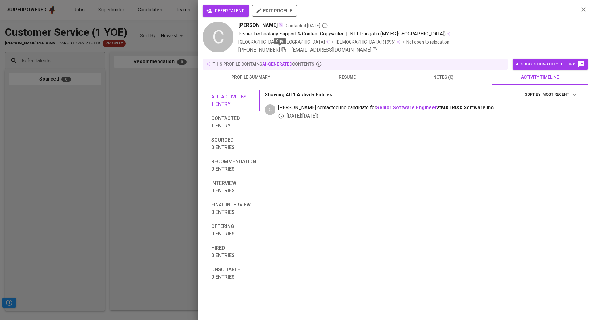
click at [281, 49] on icon "button" at bounding box center [283, 49] width 4 height 5
click at [121, 90] on div at bounding box center [296, 160] width 593 height 320
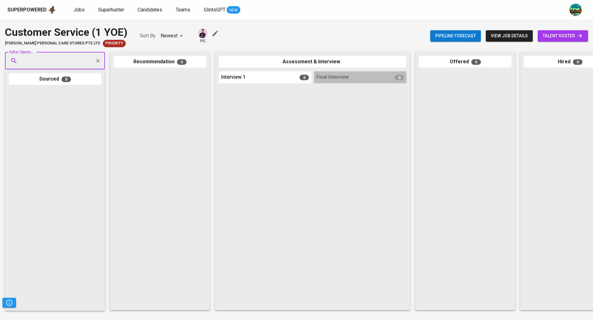
click at [87, 8] on div "Jobs Superhunter Candidates Teams GlintsGPT NEW" at bounding box center [156, 10] width 167 height 8
click at [80, 10] on span "Jobs" at bounding box center [78, 10] width 11 height 6
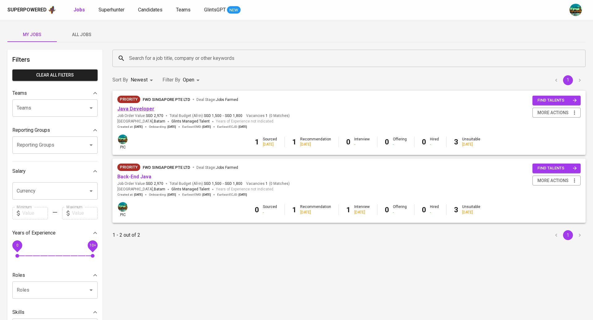
click at [140, 108] on link "Java Developer" at bounding box center [135, 109] width 37 height 6
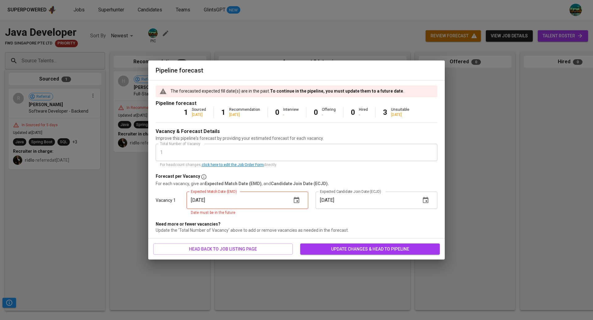
click at [115, 185] on div "Pipeline forecast The forecasted expected fill date(s) are in the past. To cont…" at bounding box center [296, 160] width 593 height 320
click at [34, 29] on div "Pipeline forecast The forecasted expected fill date(s) are in the past. To cont…" at bounding box center [296, 160] width 593 height 320
click at [293, 199] on icon "button" at bounding box center [296, 200] width 7 height 7
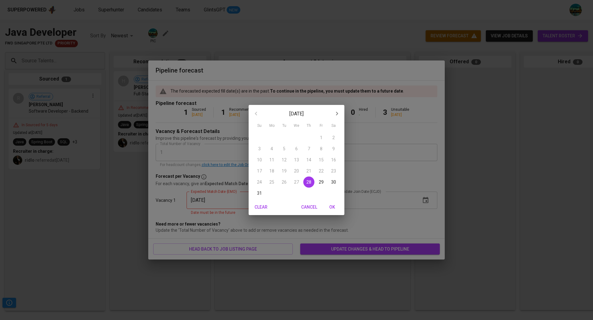
click at [336, 114] on icon "button" at bounding box center [336, 113] width 7 height 7
click at [268, 147] on span "8" at bounding box center [271, 149] width 11 height 6
type input "[DATE]"
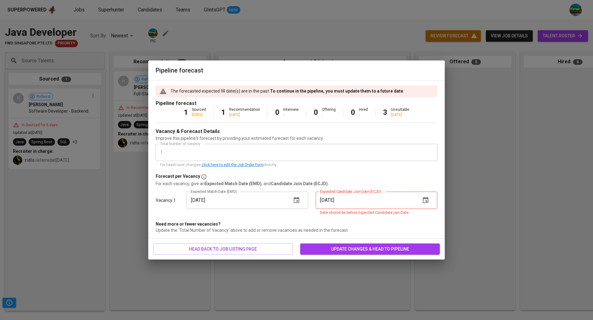
click at [336, 247] on span "update changes & head to pipeline" at bounding box center [370, 249] width 130 height 8
click at [426, 199] on icon "button" at bounding box center [426, 200] width 6 height 6
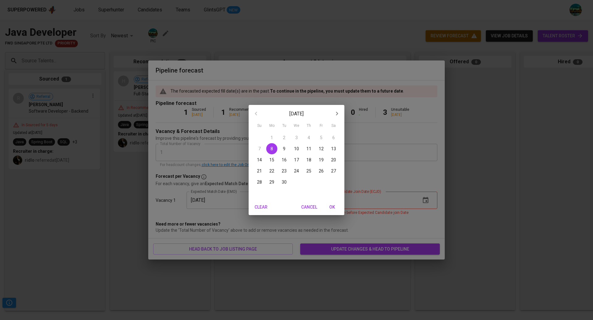
click at [270, 181] on p "29" at bounding box center [271, 182] width 5 height 6
type input "[DATE]"
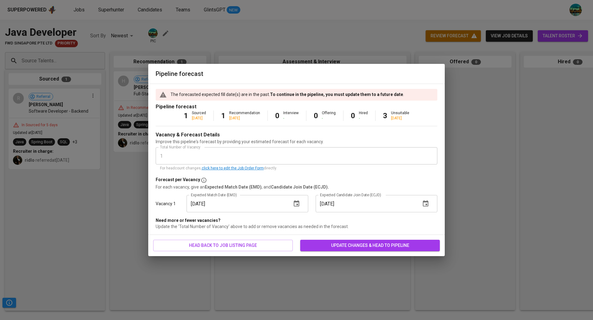
click at [358, 250] on button "update changes & head to pipeline" at bounding box center [370, 245] width 140 height 11
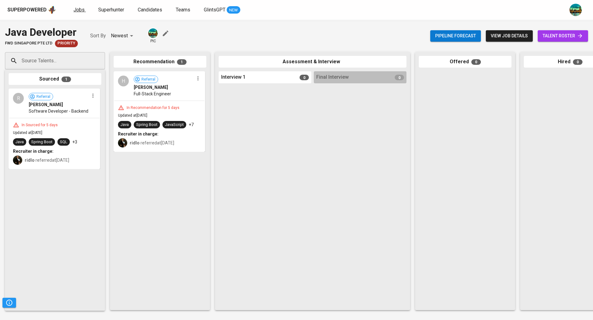
click at [73, 10] on span "Jobs" at bounding box center [78, 10] width 11 height 6
